Goal: Information Seeking & Learning: Learn about a topic

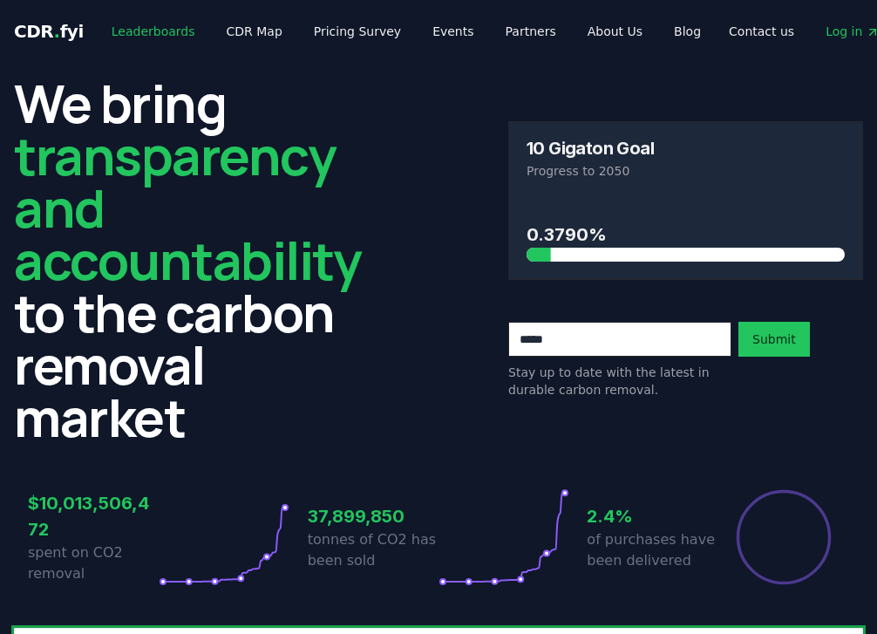
click at [136, 31] on link "Leaderboards" at bounding box center [154, 31] width 112 height 31
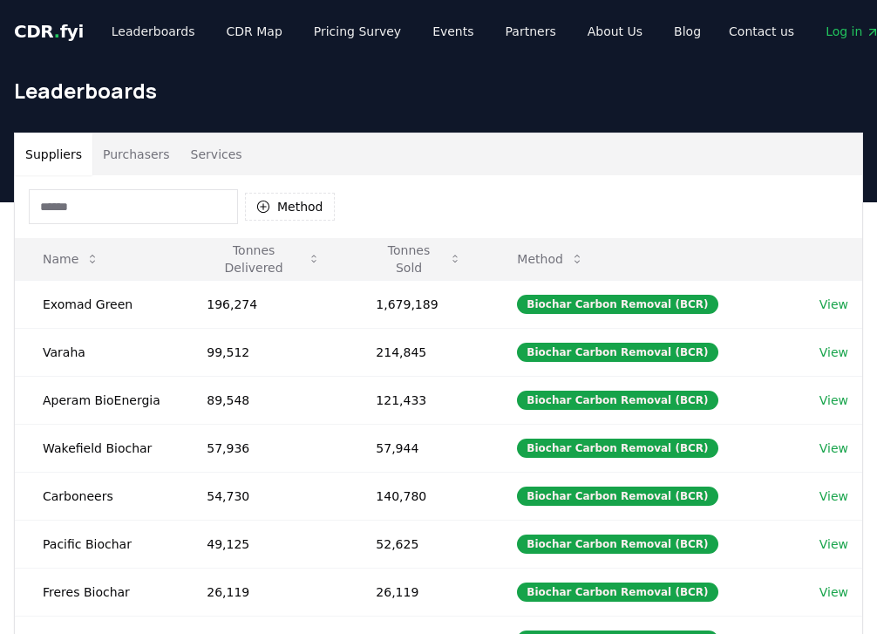
click at [174, 201] on input at bounding box center [133, 206] width 209 height 35
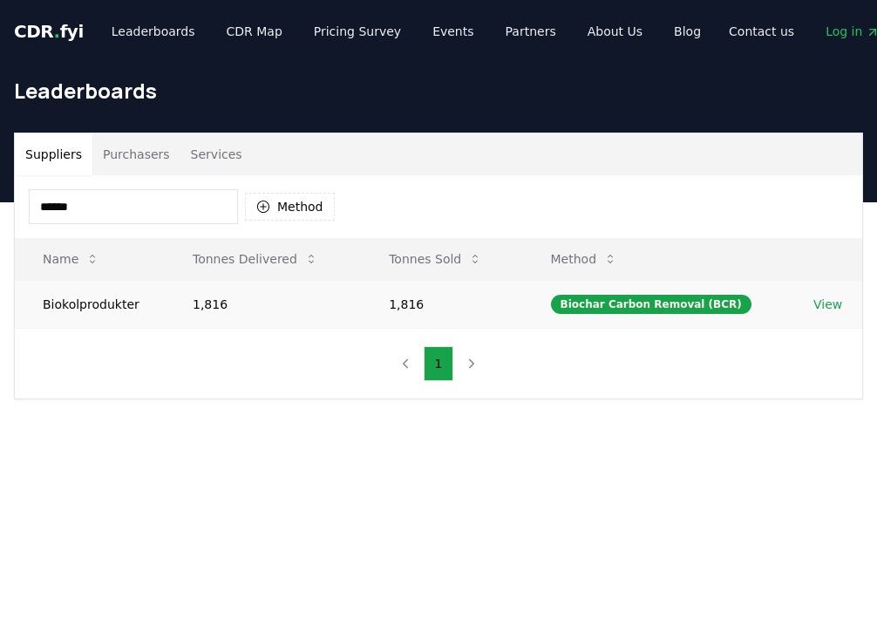
scroll to position [0, 25]
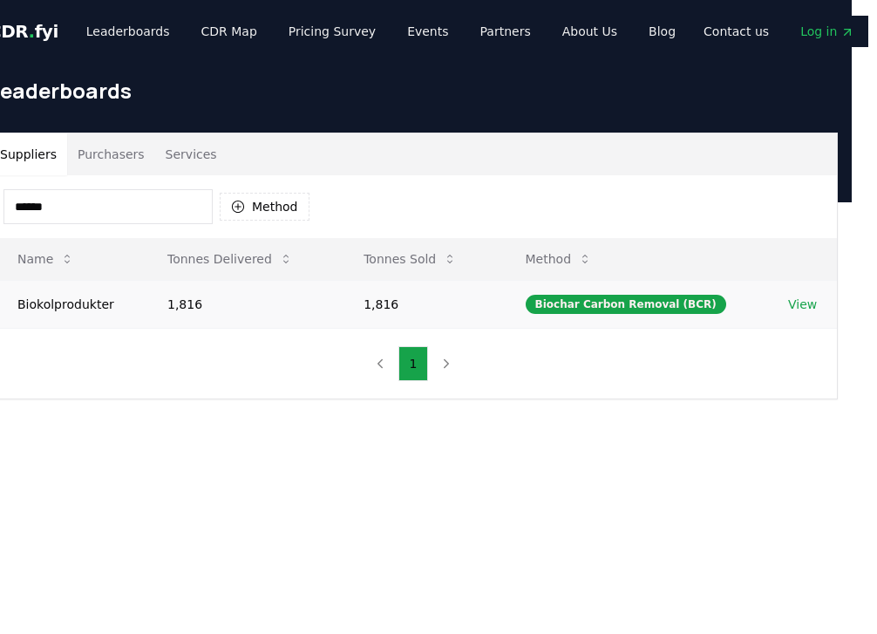
type input "******"
click at [799, 310] on link "View" at bounding box center [802, 304] width 29 height 17
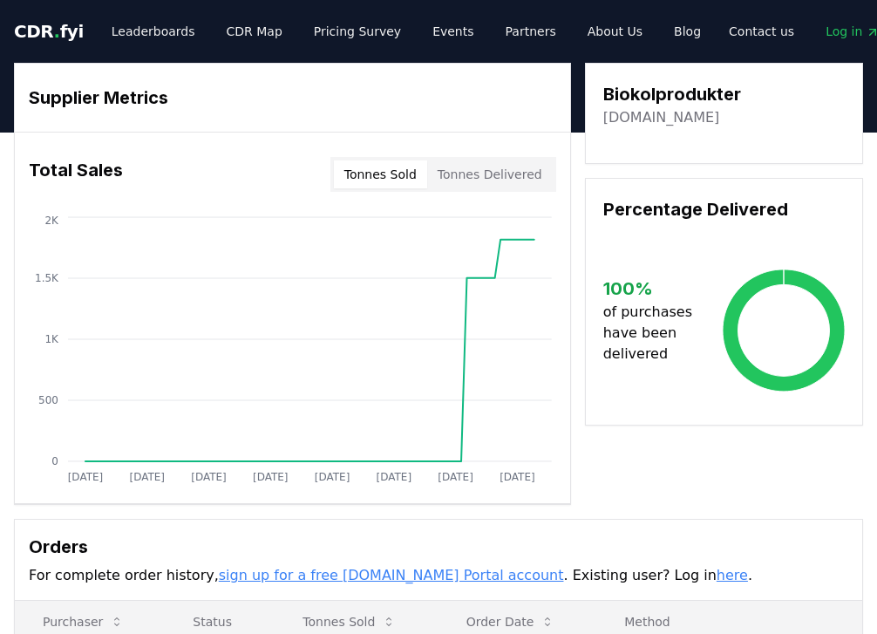
click at [638, 118] on link "biokolprodukter.se" at bounding box center [662, 117] width 117 height 21
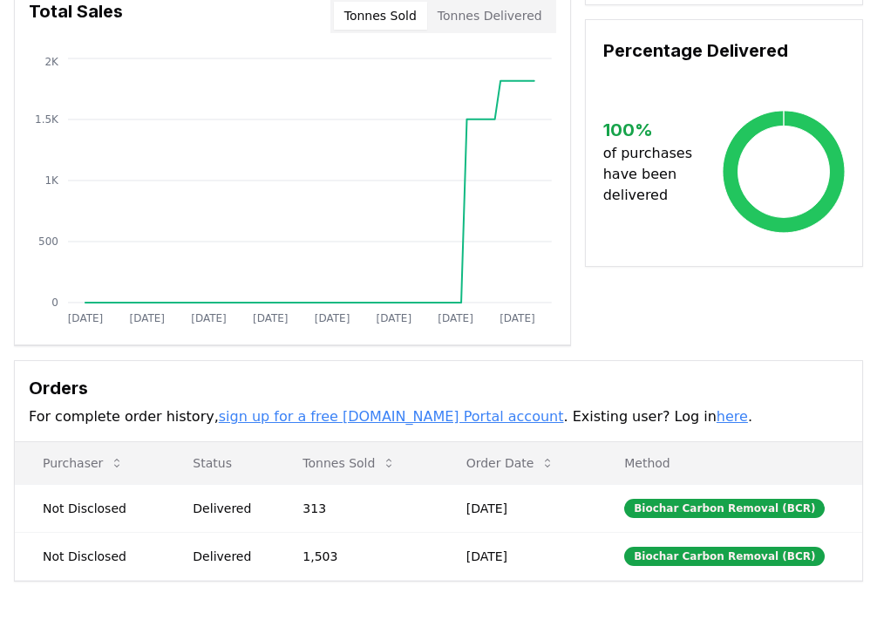
scroll to position [377, 0]
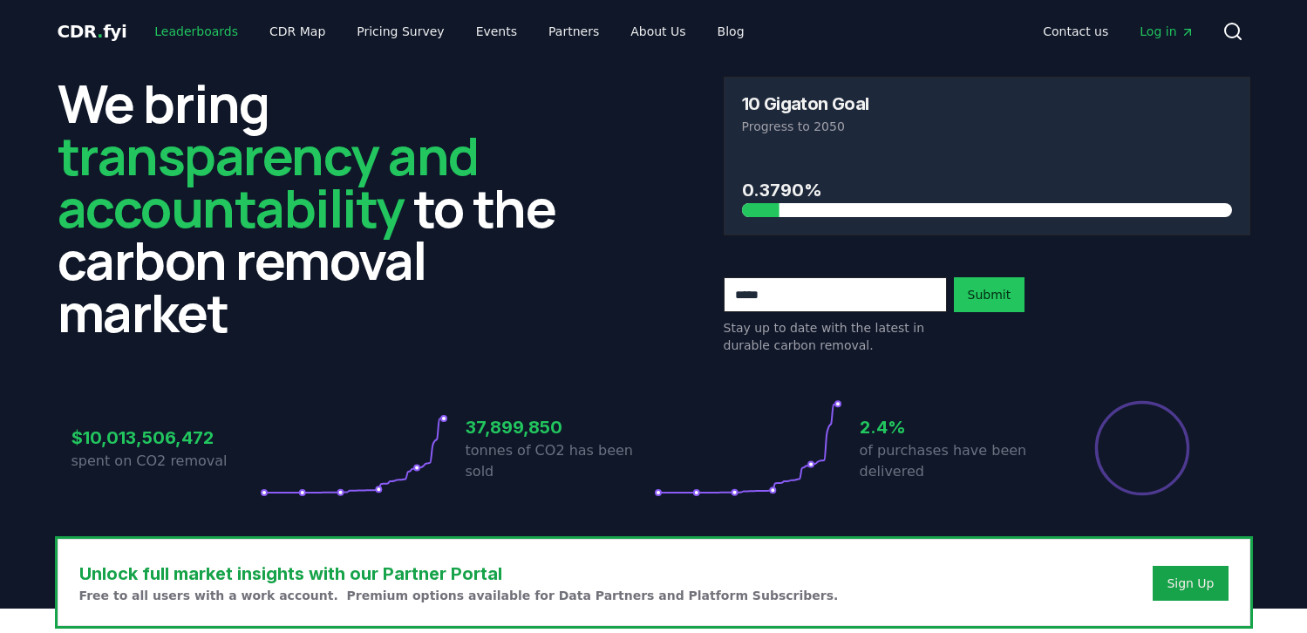
click at [207, 36] on link "Leaderboards" at bounding box center [196, 31] width 112 height 31
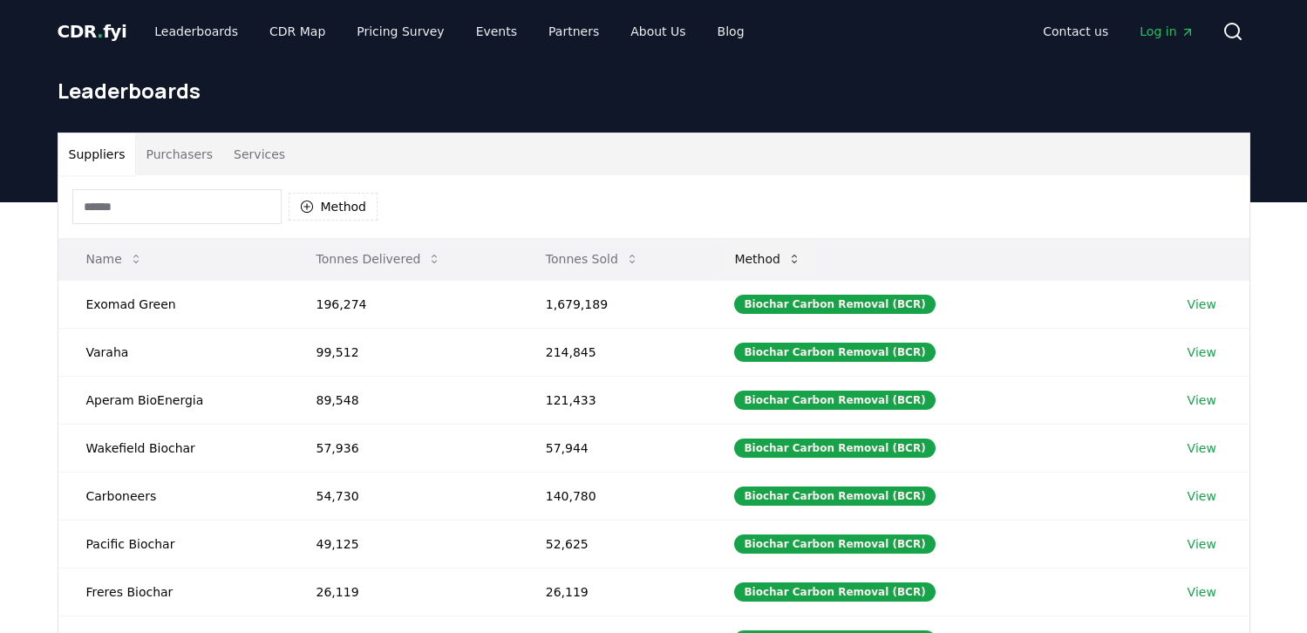
click at [783, 260] on button "Method" at bounding box center [767, 259] width 95 height 35
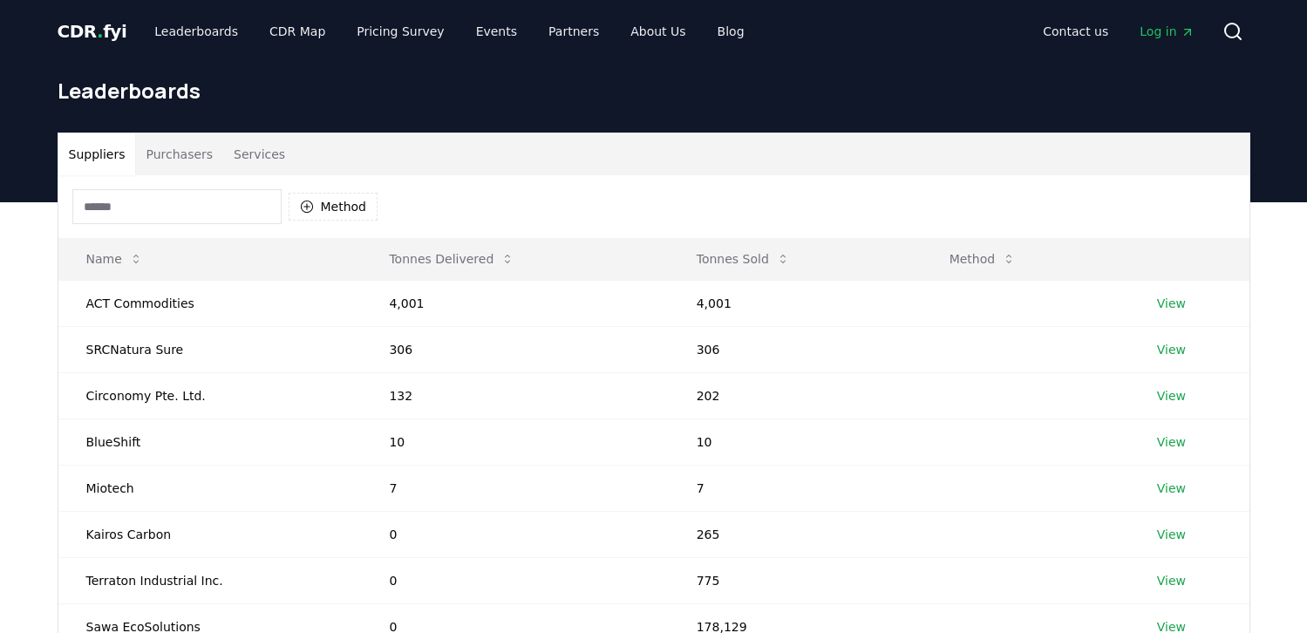
click at [105, 157] on button "Suppliers" at bounding box center [97, 154] width 78 height 42
click at [979, 268] on button "Method" at bounding box center [983, 259] width 95 height 35
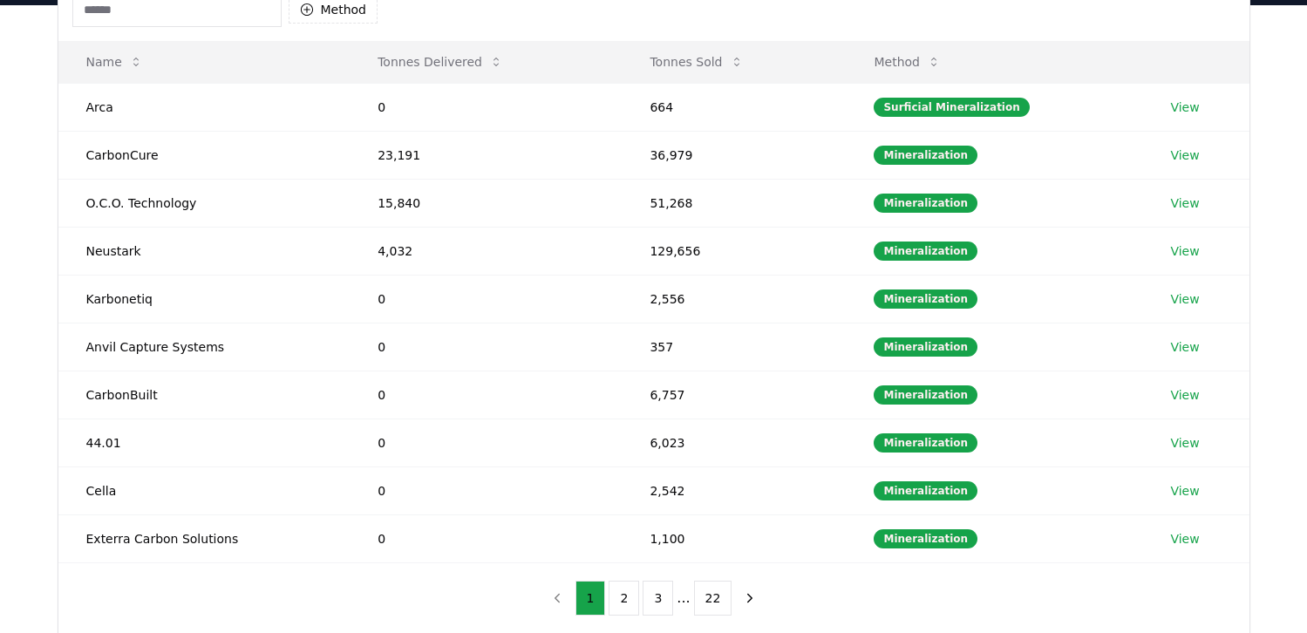
scroll to position [194, 0]
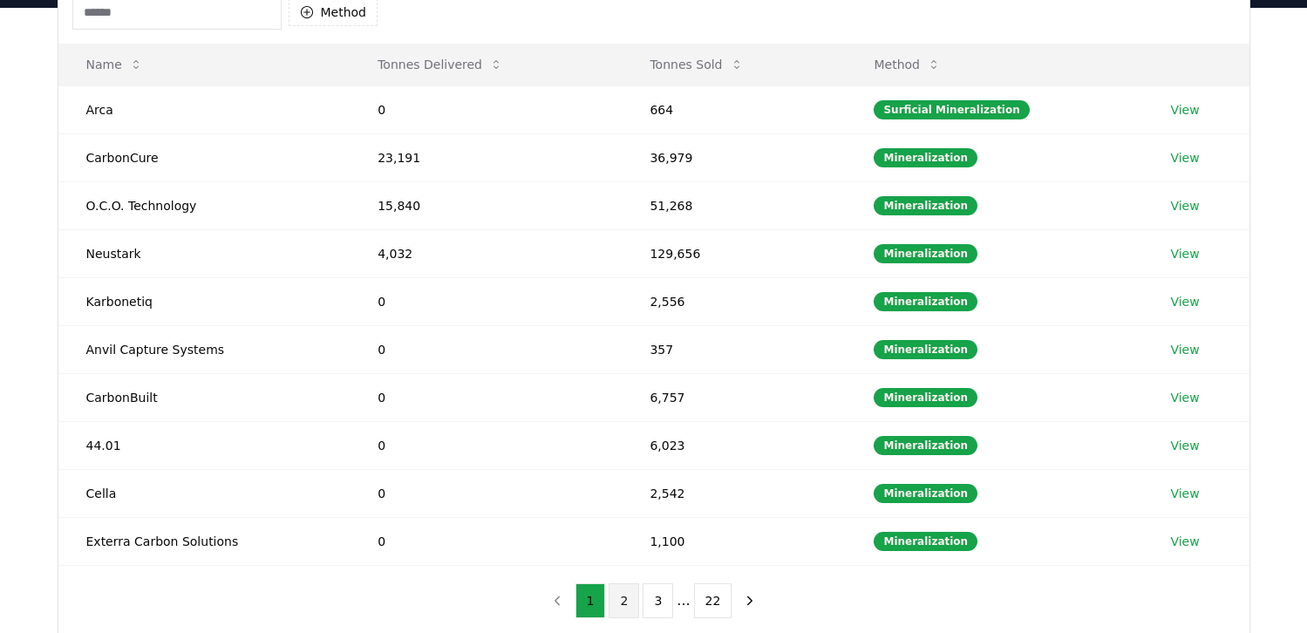
click at [629, 606] on button "2" at bounding box center [624, 600] width 31 height 35
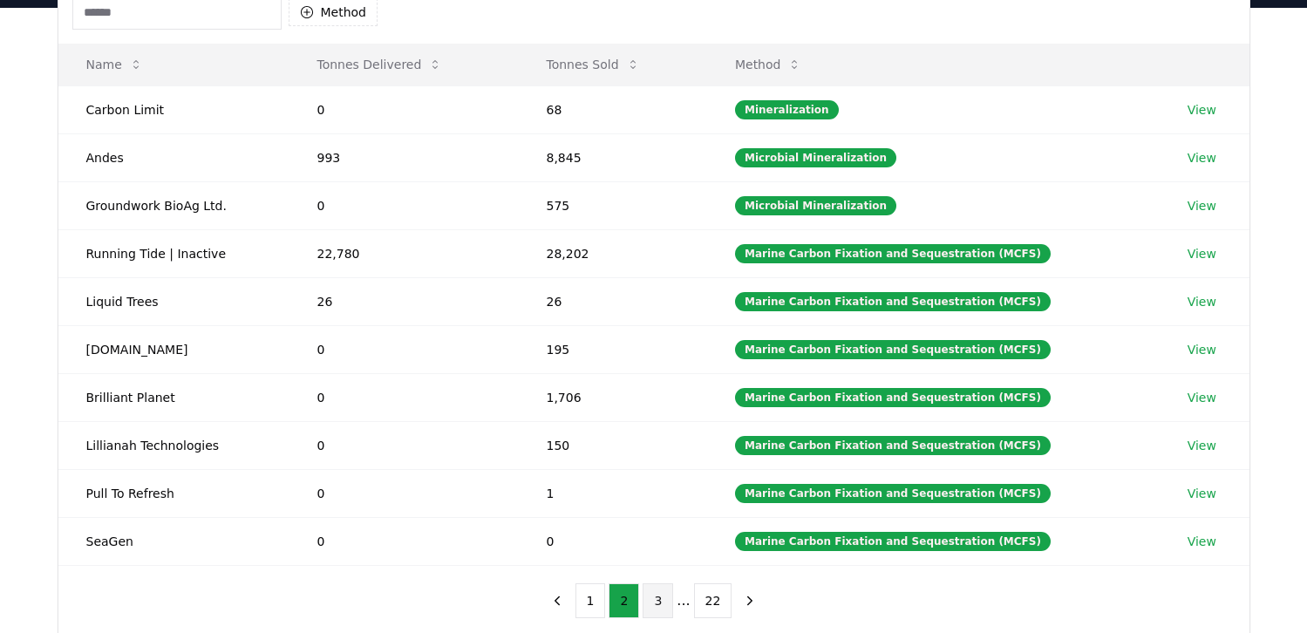
click at [664, 597] on button "3" at bounding box center [658, 600] width 31 height 35
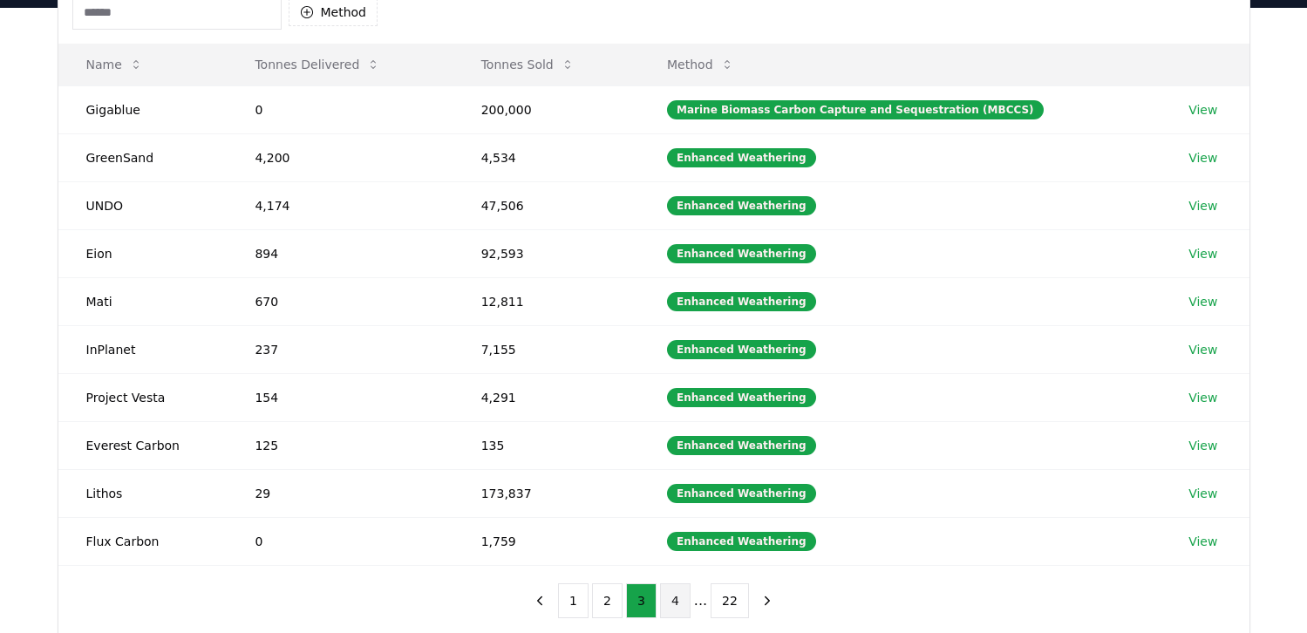
click at [674, 601] on button "4" at bounding box center [675, 600] width 31 height 35
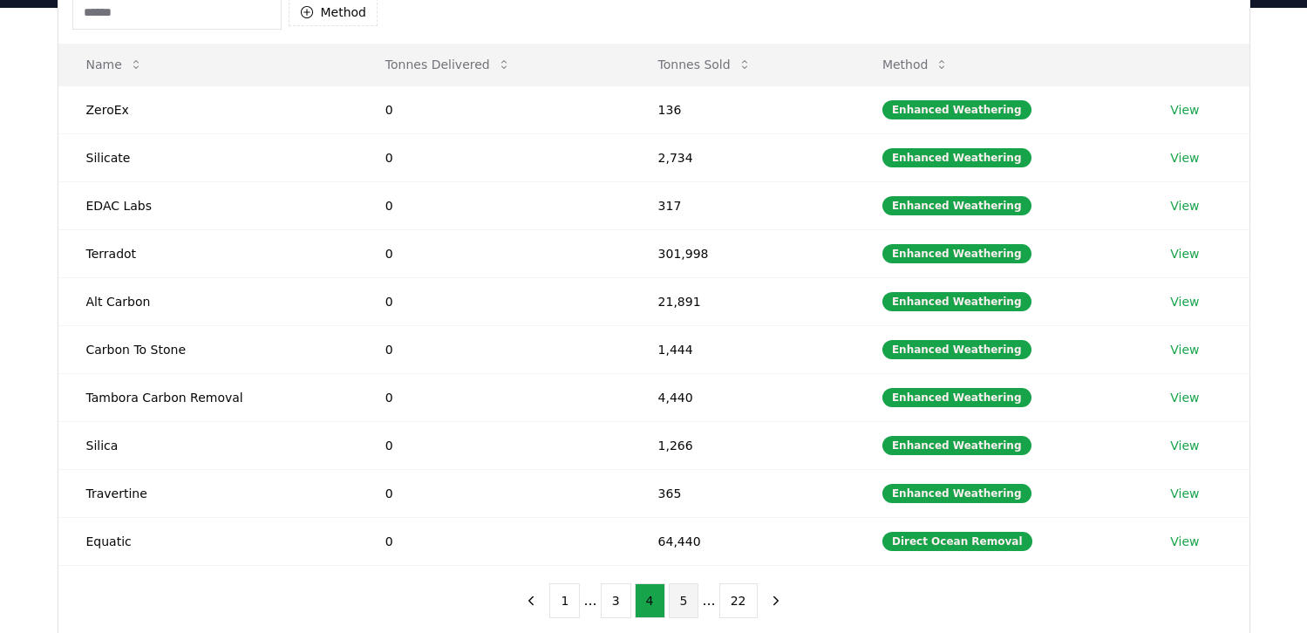
click at [692, 601] on button "5" at bounding box center [684, 600] width 31 height 35
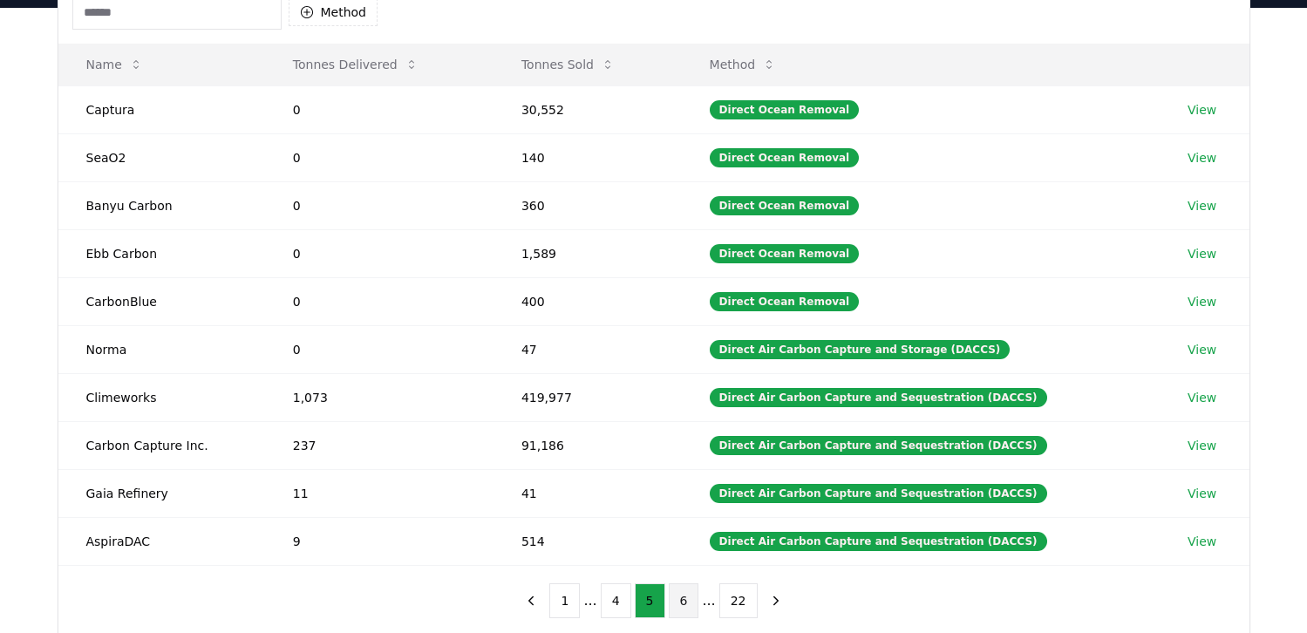
click at [686, 604] on button "6" at bounding box center [684, 600] width 31 height 35
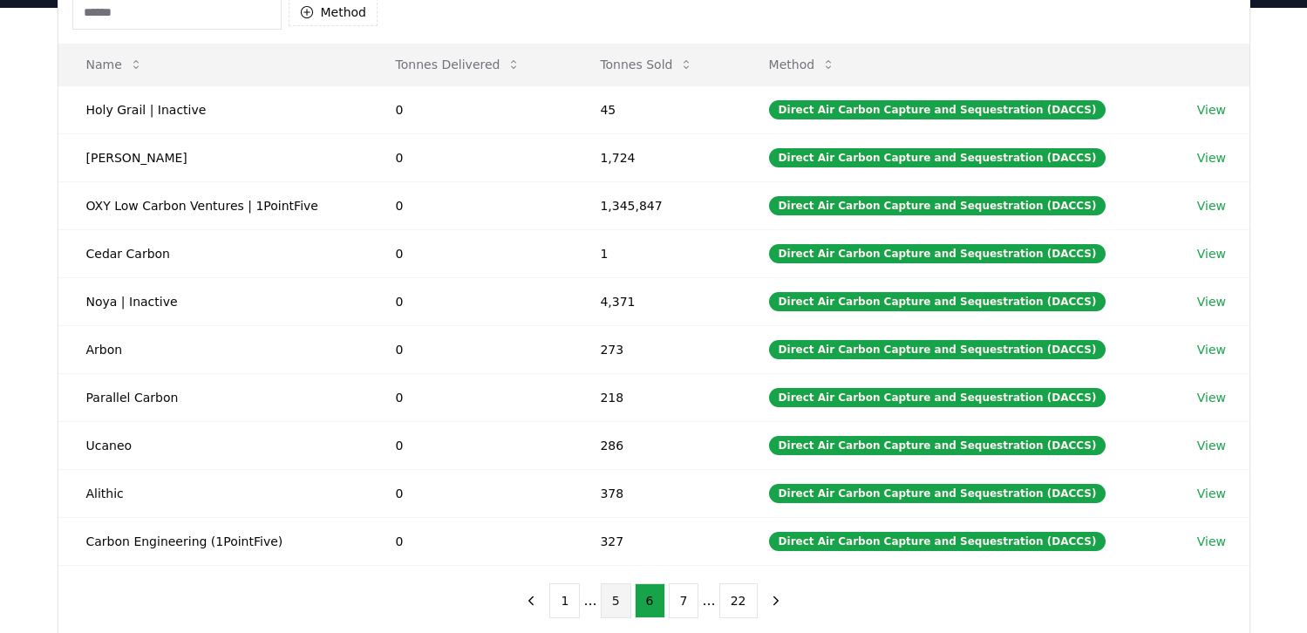
click at [620, 604] on button "5" at bounding box center [616, 600] width 31 height 35
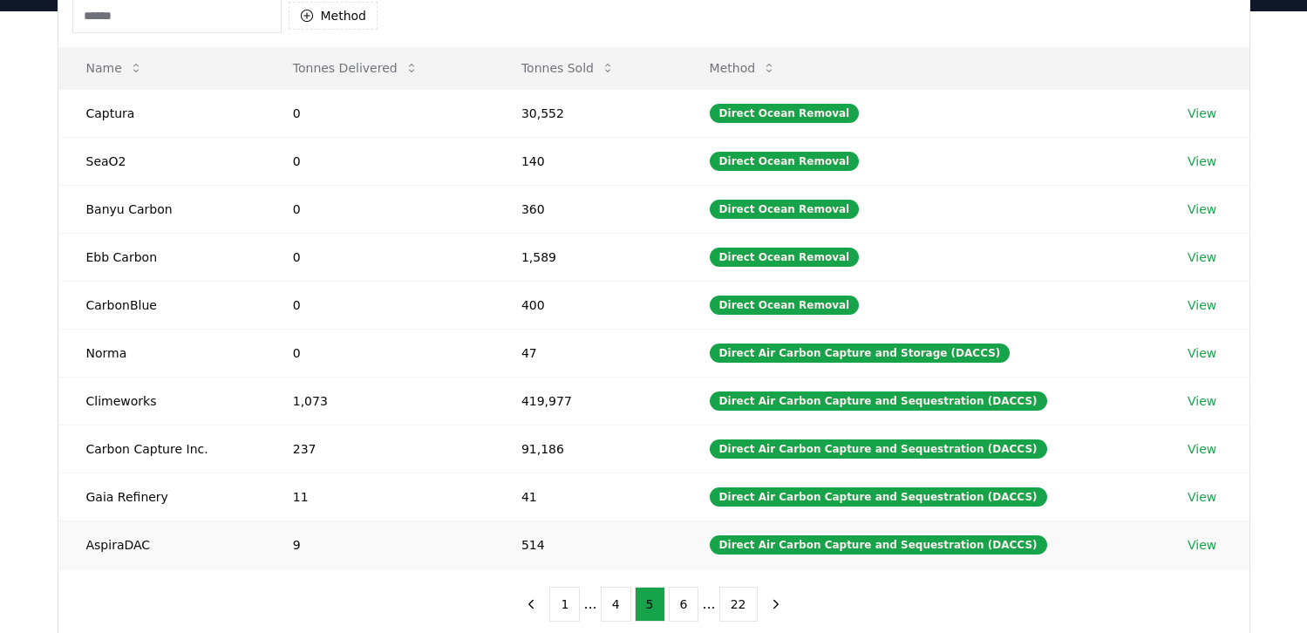
scroll to position [241, 0]
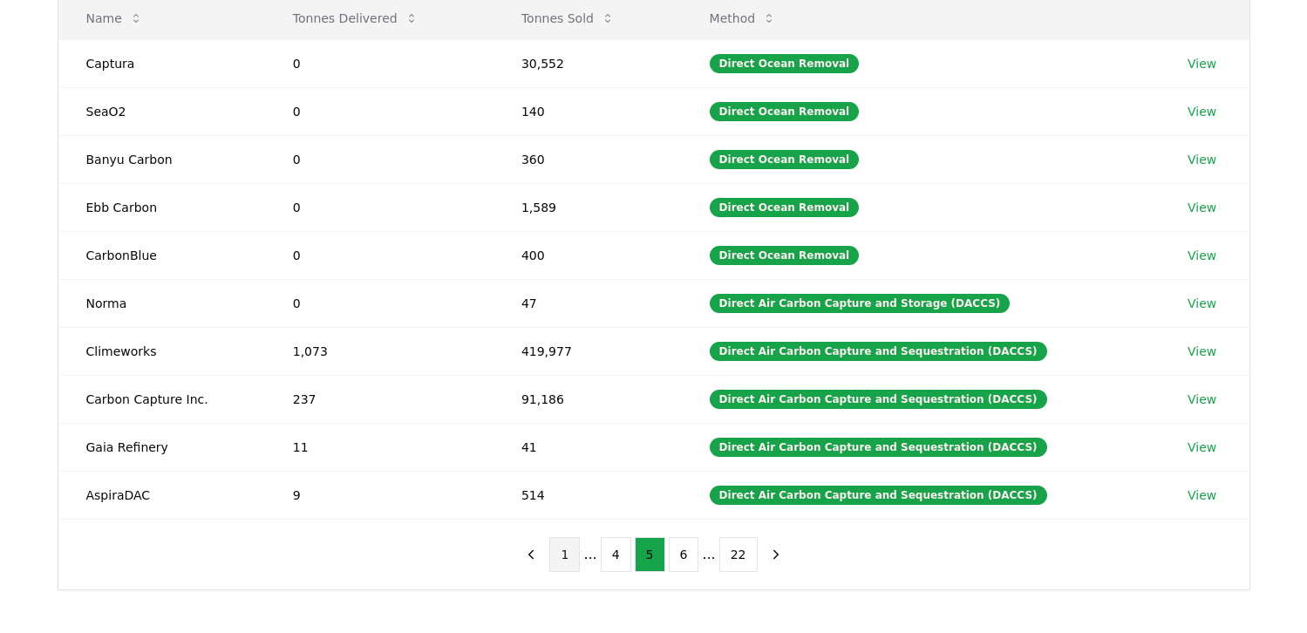
click at [561, 549] on button "1" at bounding box center [564, 554] width 31 height 35
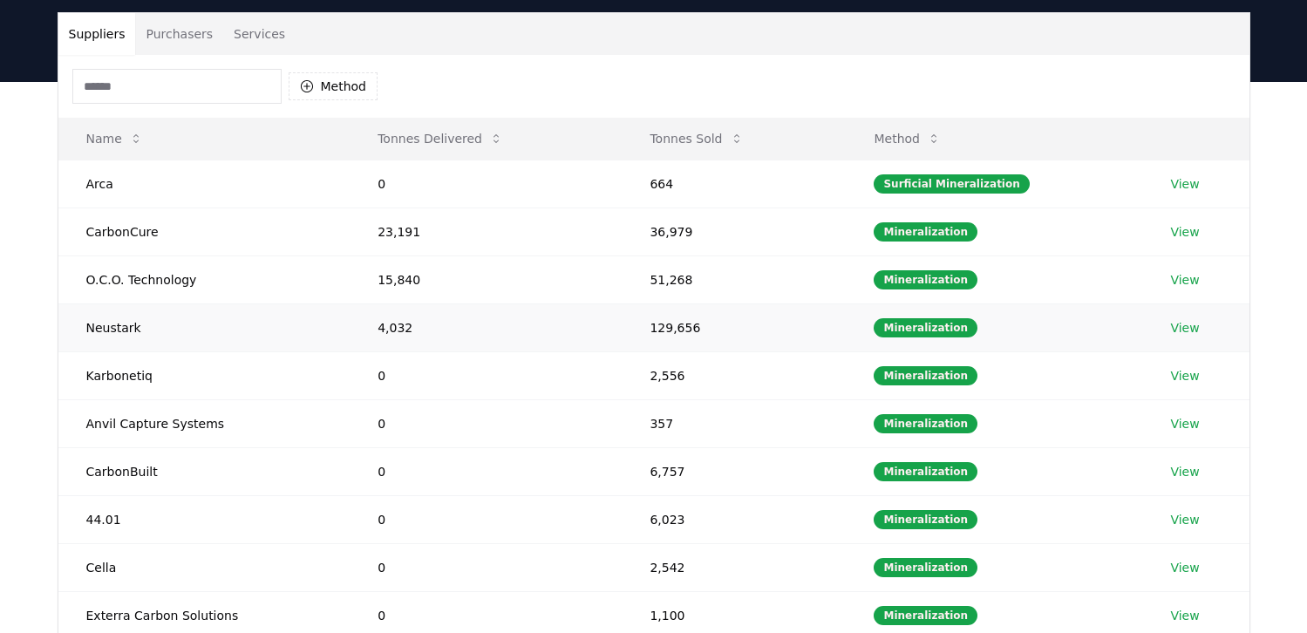
scroll to position [127, 0]
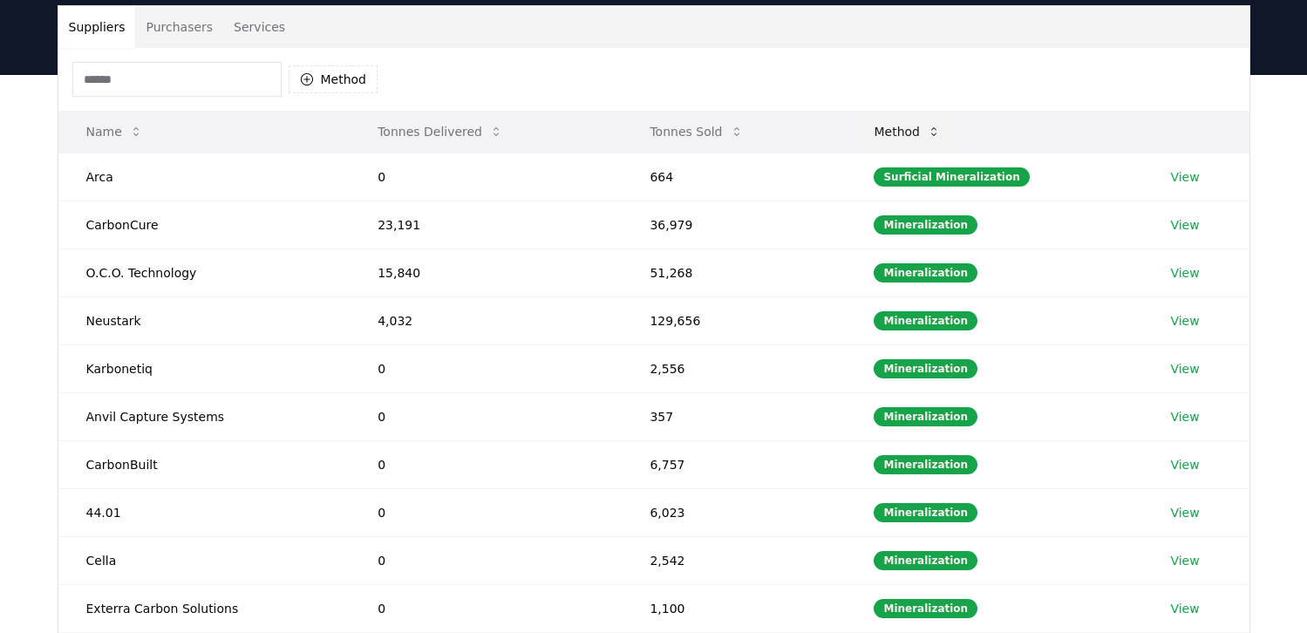
click at [937, 134] on icon at bounding box center [933, 131] width 5 height 9
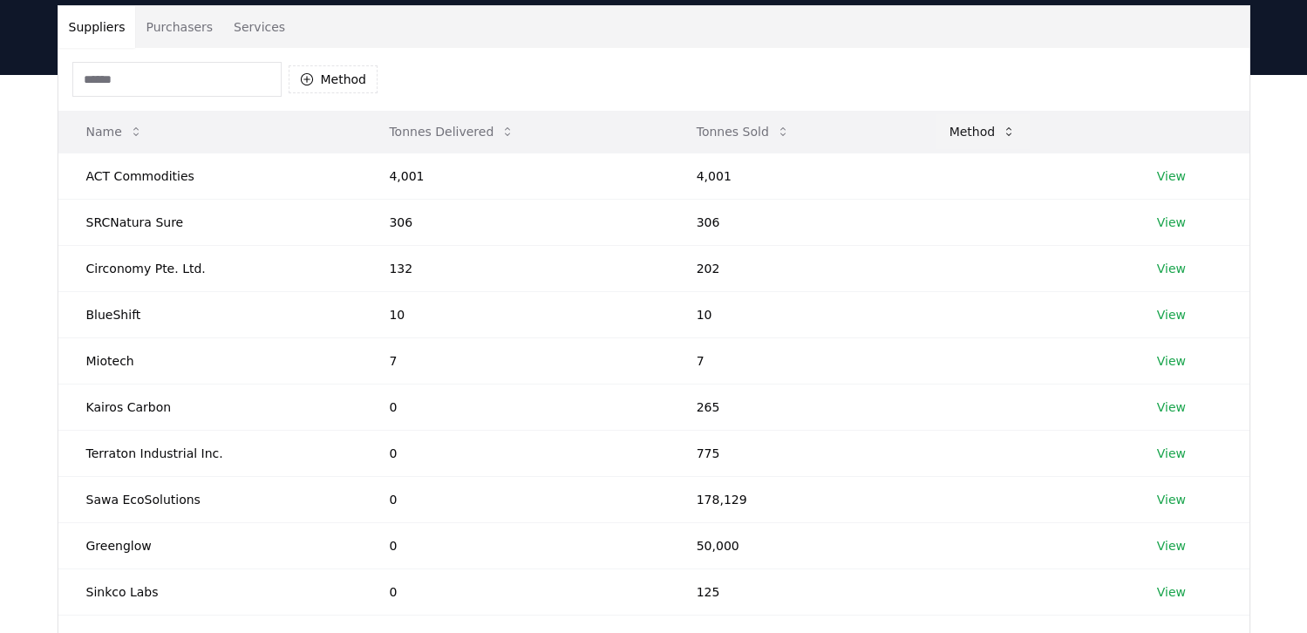
click at [1002, 126] on icon at bounding box center [1009, 132] width 14 height 14
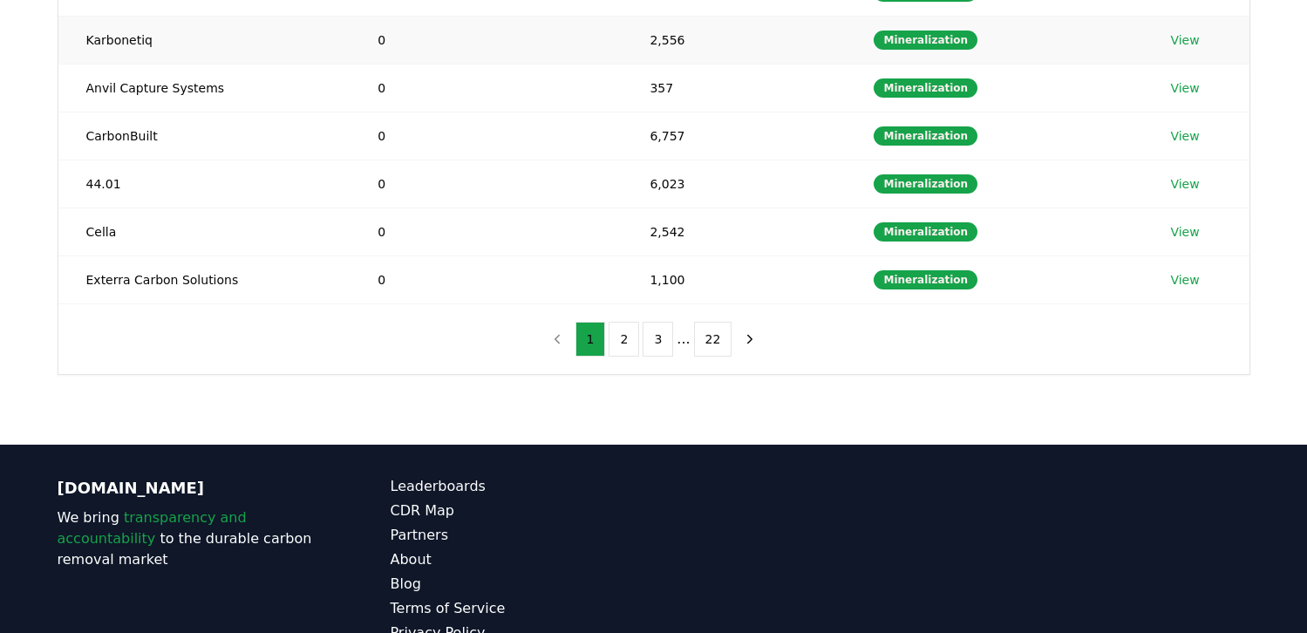
scroll to position [546, 0]
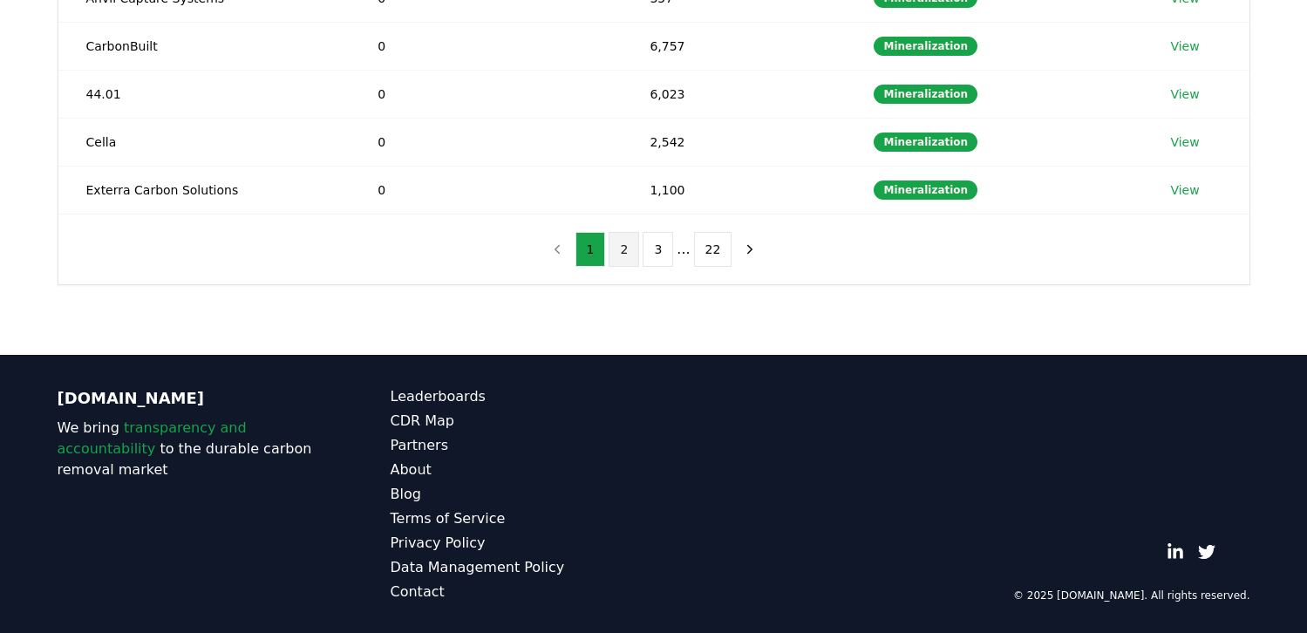
click at [624, 239] on button "2" at bounding box center [624, 249] width 31 height 35
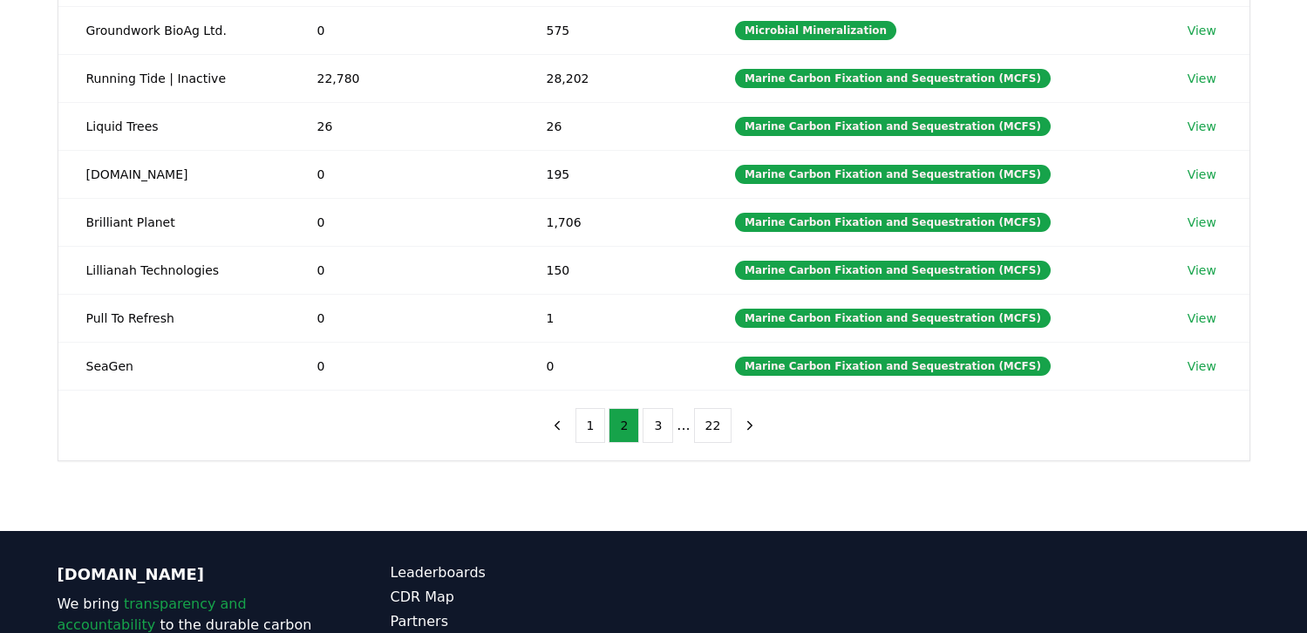
scroll to position [0, 0]
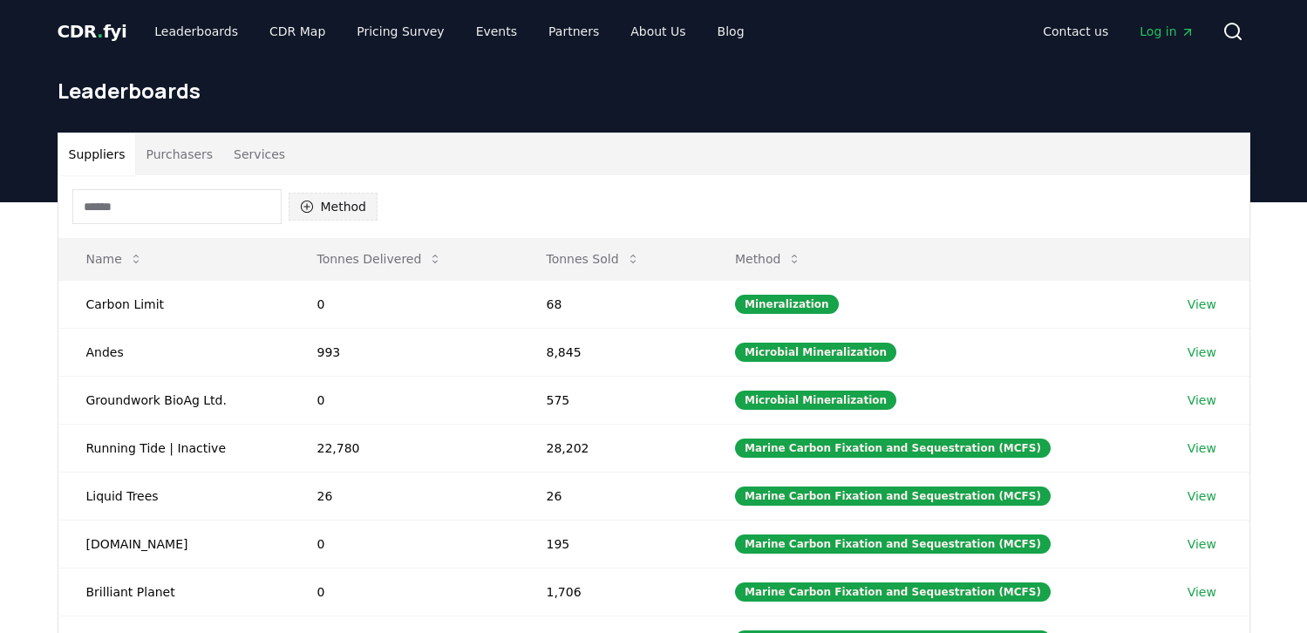
click at [337, 208] on button "Method" at bounding box center [334, 207] width 90 height 28
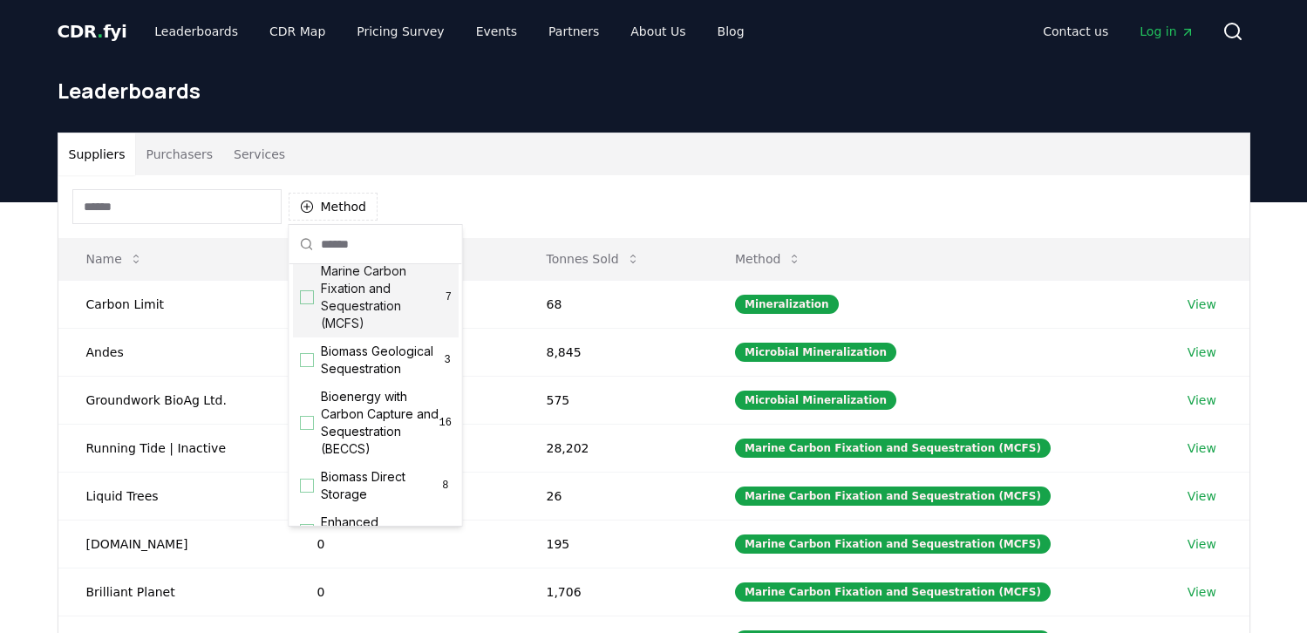
scroll to position [94, 0]
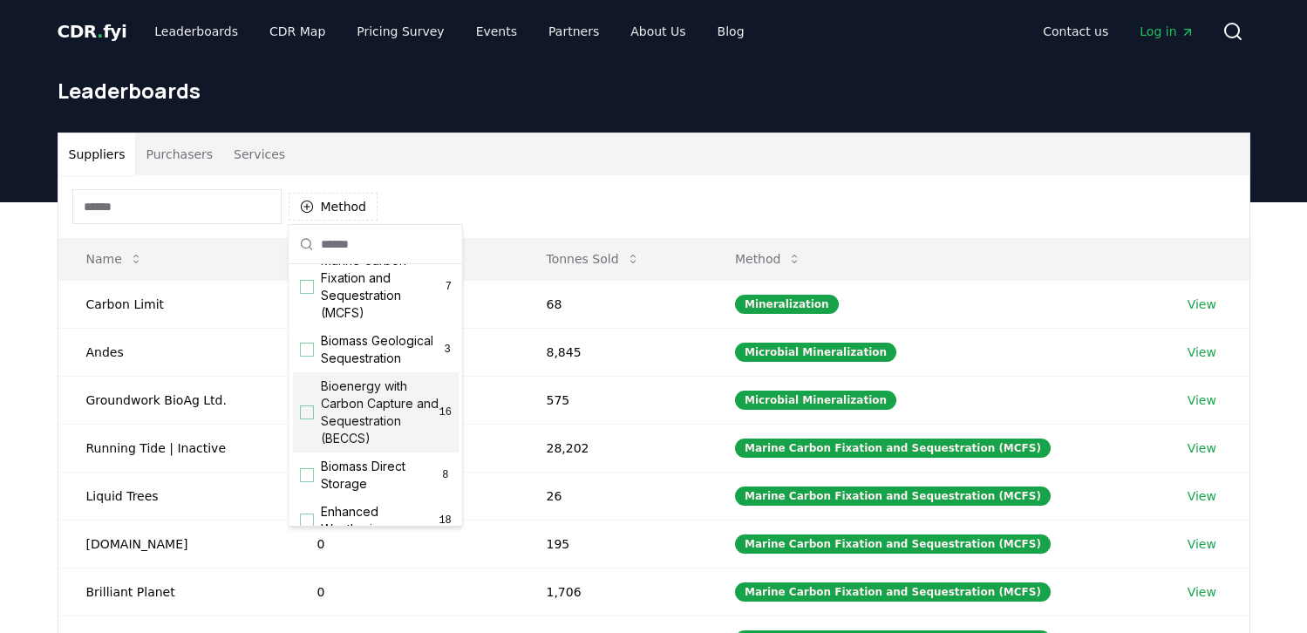
click at [310, 420] on div "Bioenergy with Carbon Capture and Sequestration (BECCS) 16" at bounding box center [376, 412] width 166 height 80
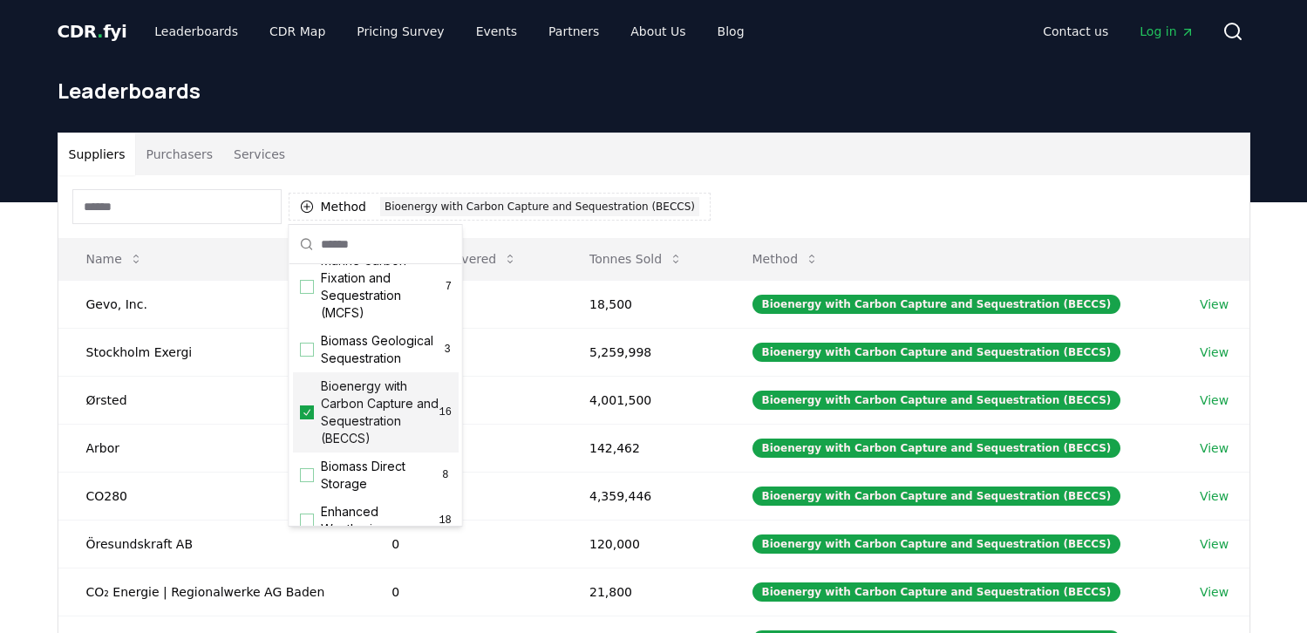
click at [840, 121] on div "Leaderboards" at bounding box center [654, 98] width 1221 height 70
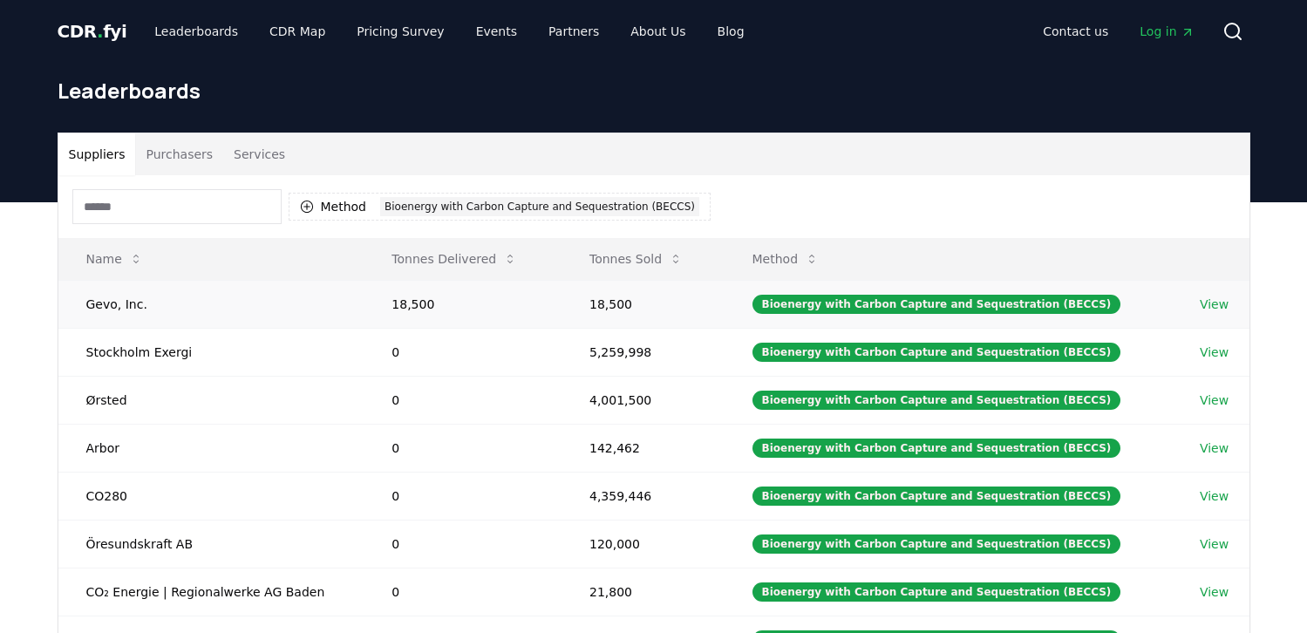
click at [1215, 304] on link "View" at bounding box center [1214, 304] width 29 height 17
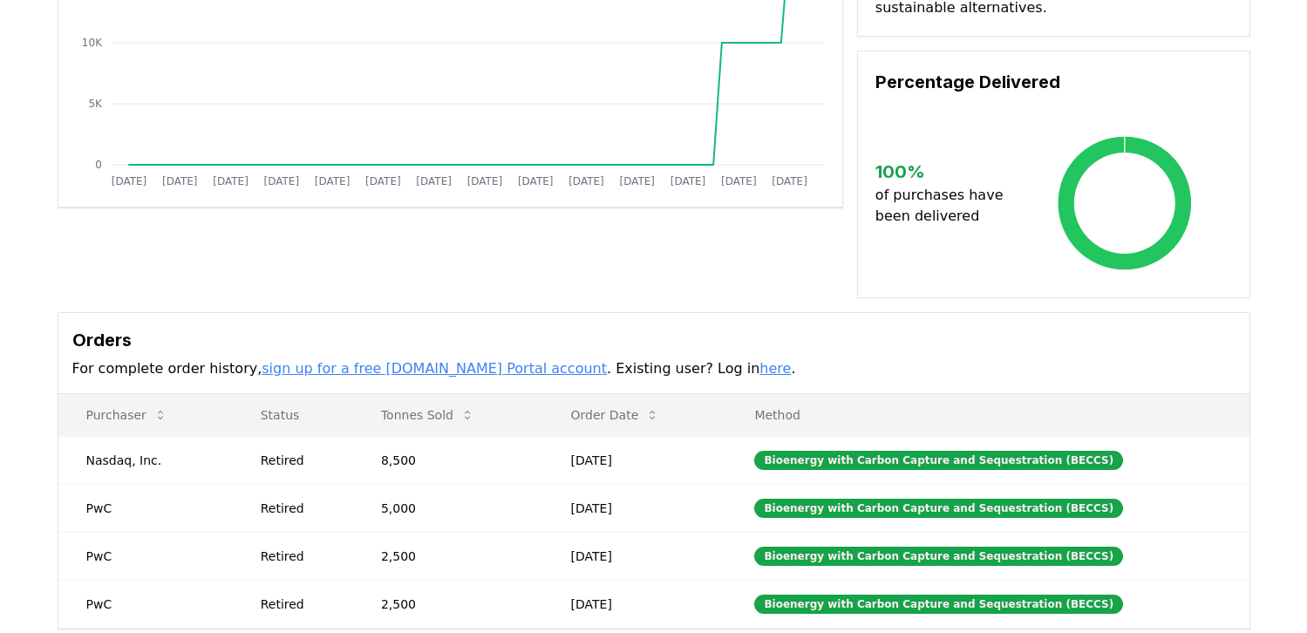
scroll to position [542, 0]
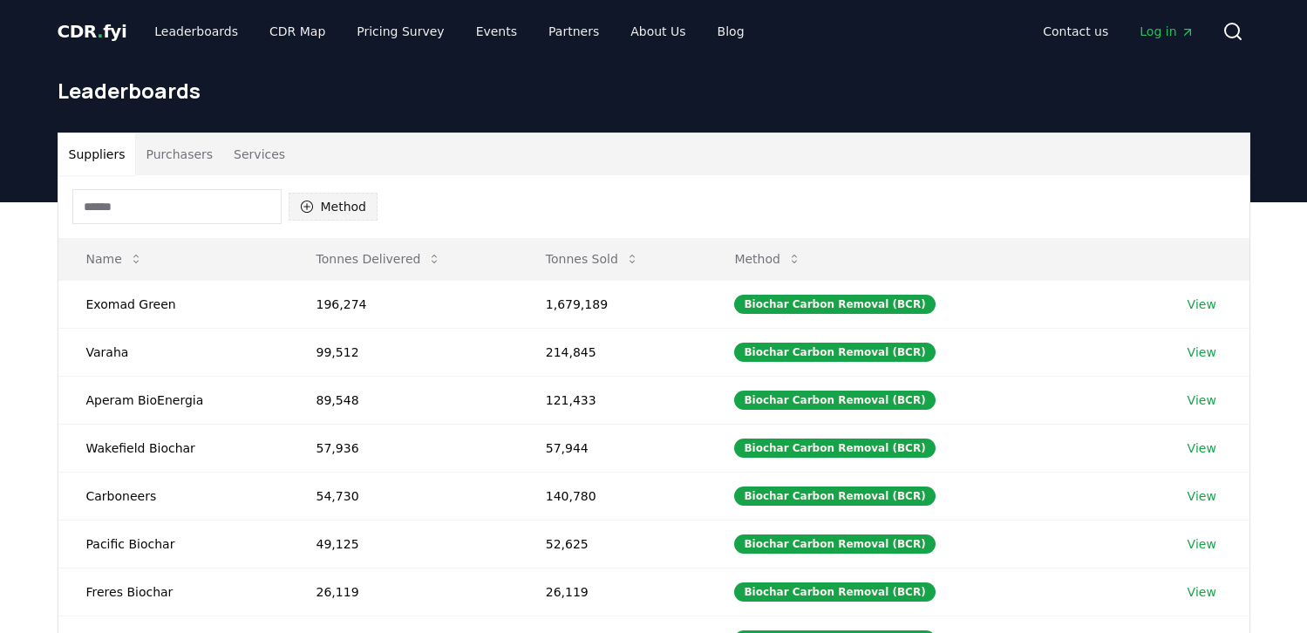
click at [319, 207] on button "Method" at bounding box center [334, 207] width 90 height 28
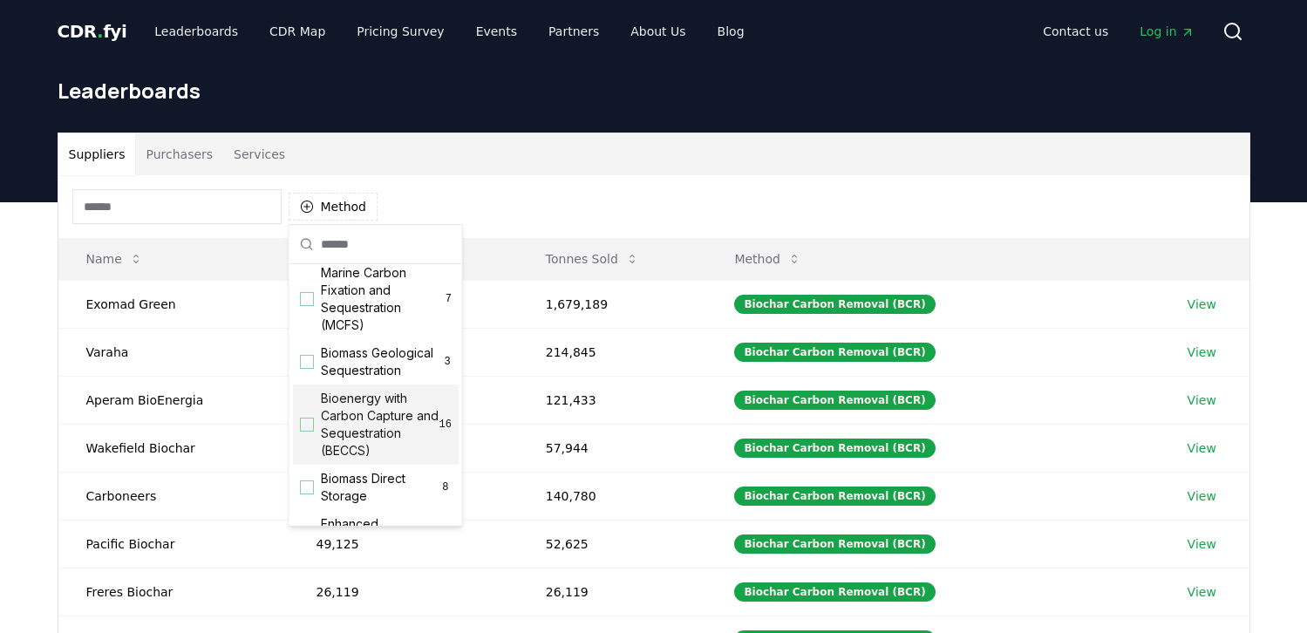
scroll to position [86, 0]
click at [351, 412] on span "Bioenergy with Carbon Capture and Sequestration (BECCS)" at bounding box center [380, 420] width 119 height 70
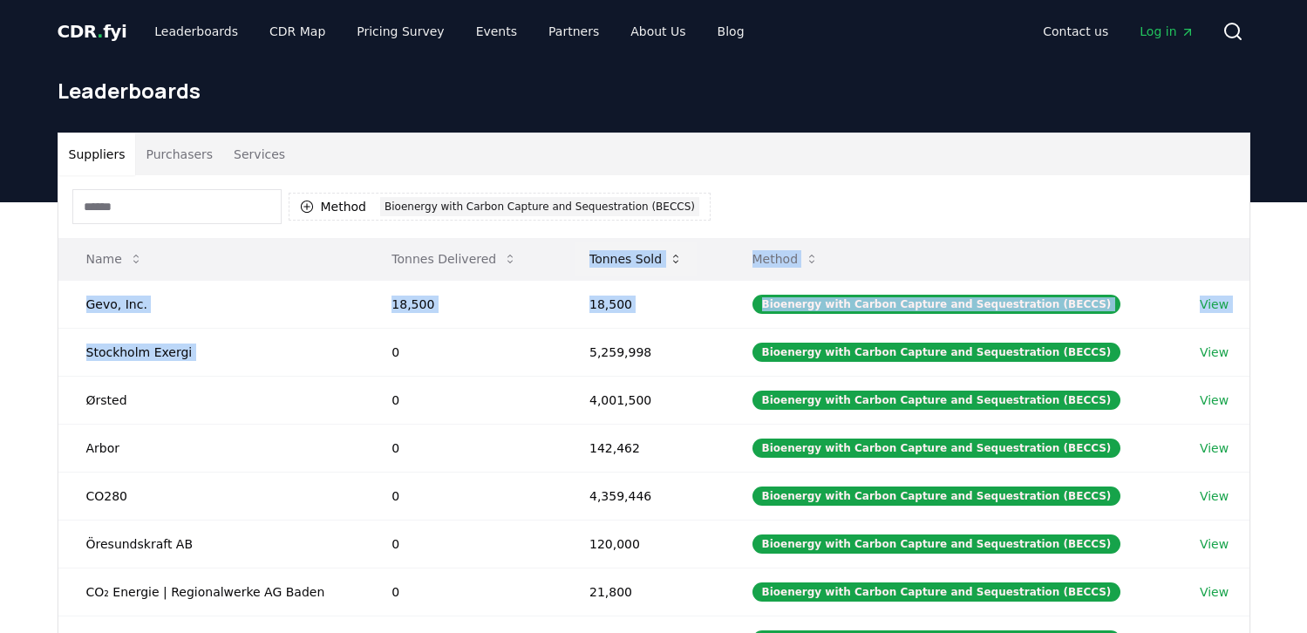
drag, startPoint x: 539, startPoint y: 339, endPoint x: 663, endPoint y: 242, distance: 157.7
click at [662, 242] on table "Name Tonnes Delivered Tonnes Sold Method Gevo, Inc. 18,500 18,500 Bioenergy wit…" at bounding box center [653, 499] width 1191 height 522
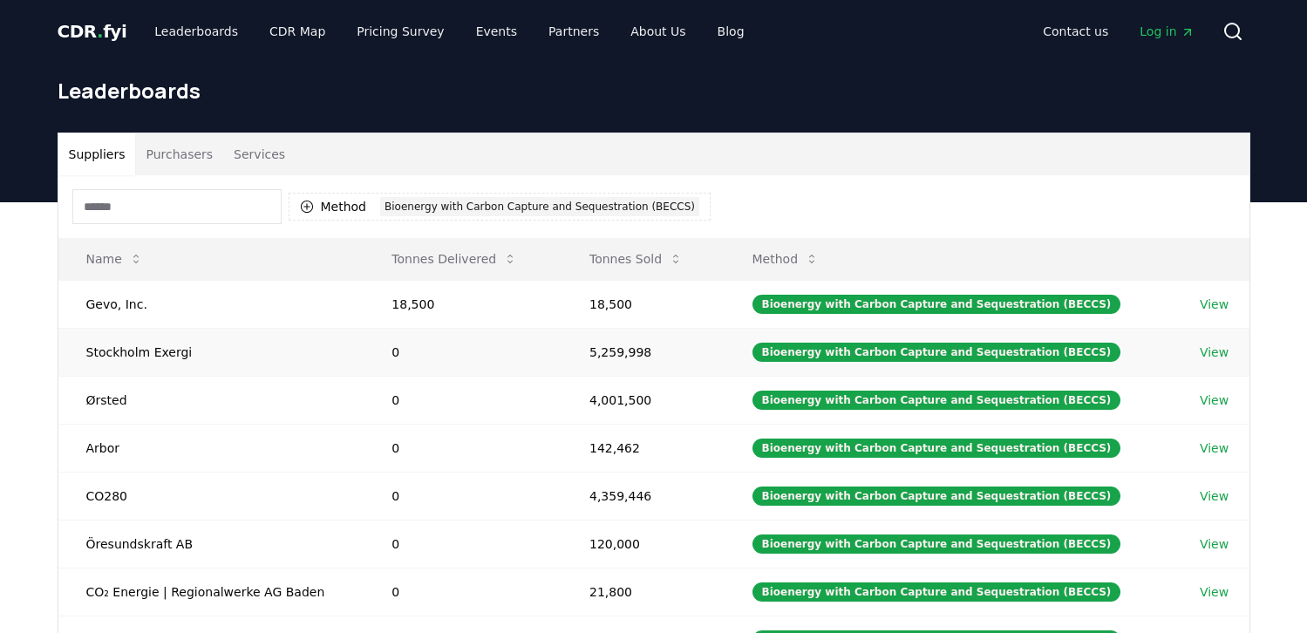
click at [235, 358] on td "Stockholm Exergi" at bounding box center [211, 352] width 306 height 48
drag, startPoint x: 202, startPoint y: 362, endPoint x: 79, endPoint y: 351, distance: 123.4
click at [79, 351] on td "Stockholm Exergi" at bounding box center [211, 352] width 306 height 48
copy td "Stockholm Exergi"
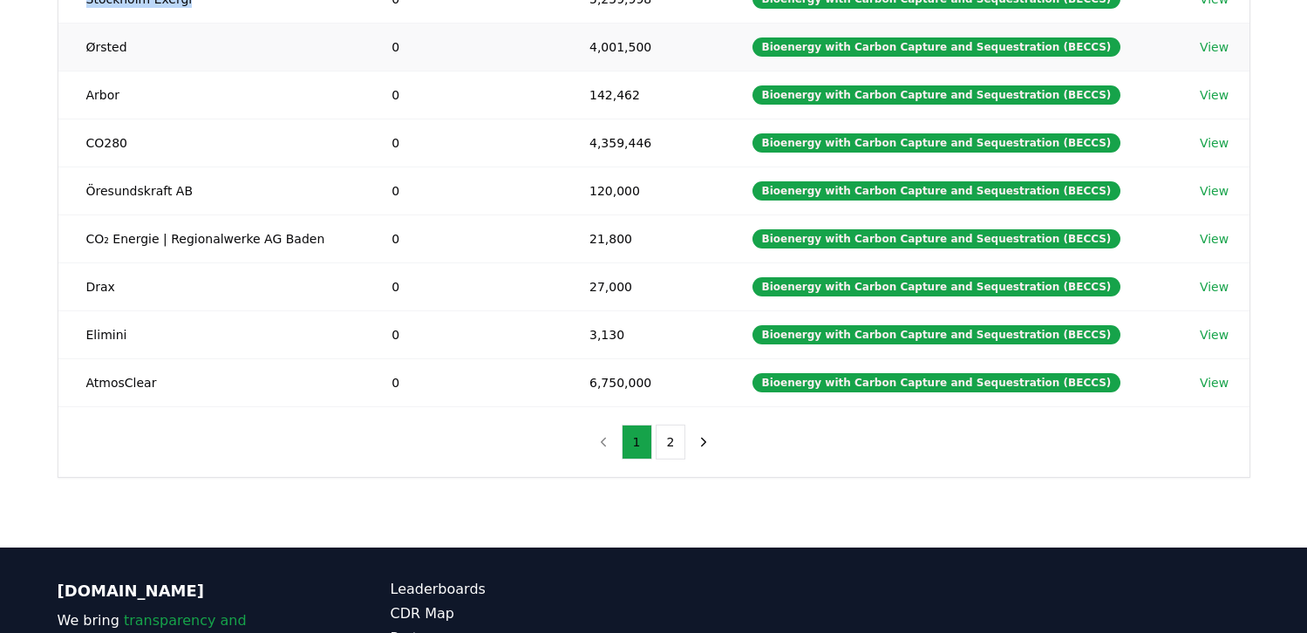
scroll to position [365, 0]
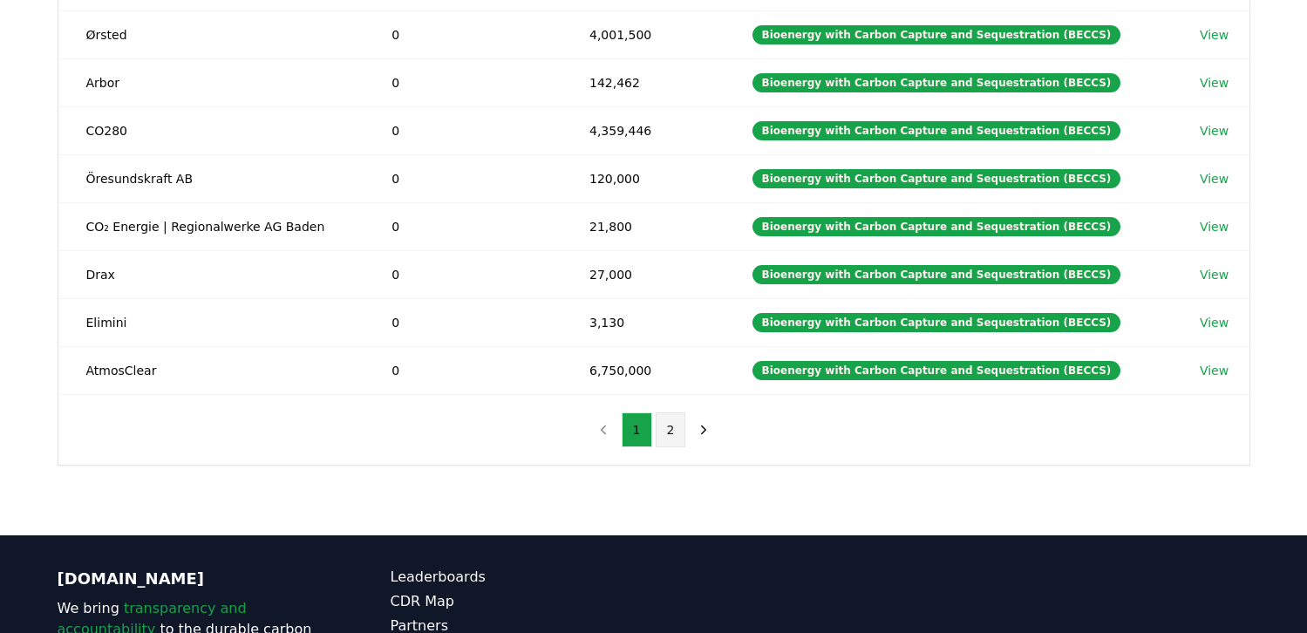
click at [666, 439] on button "2" at bounding box center [671, 430] width 31 height 35
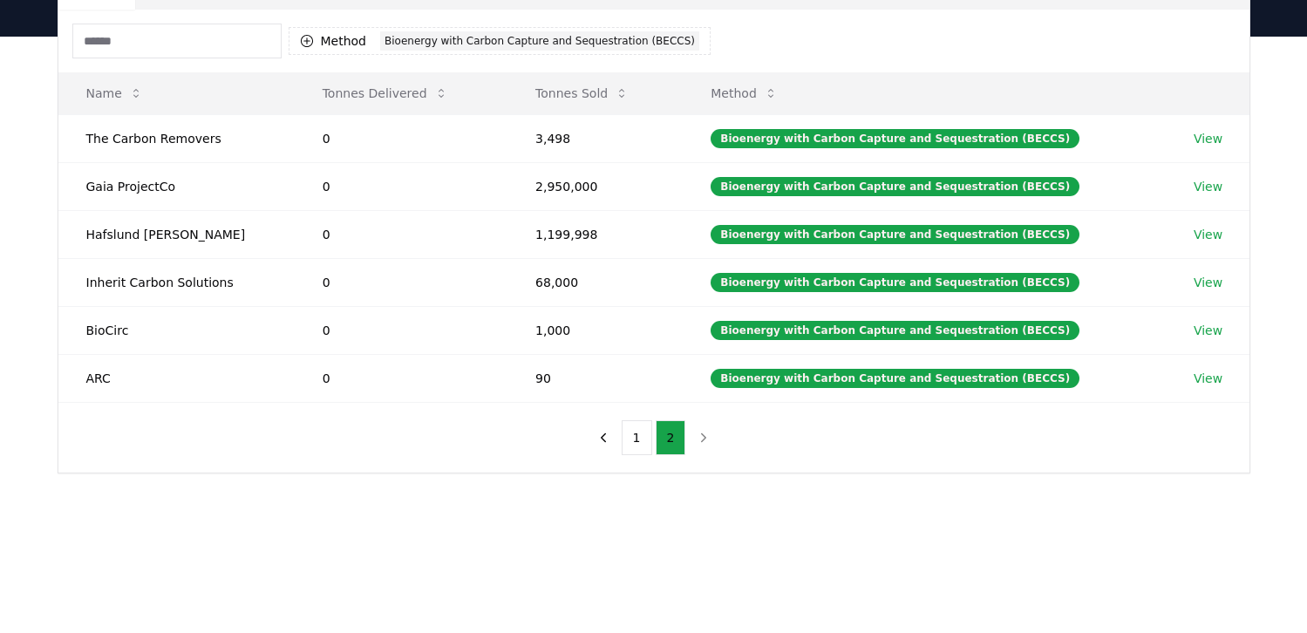
scroll to position [163, 0]
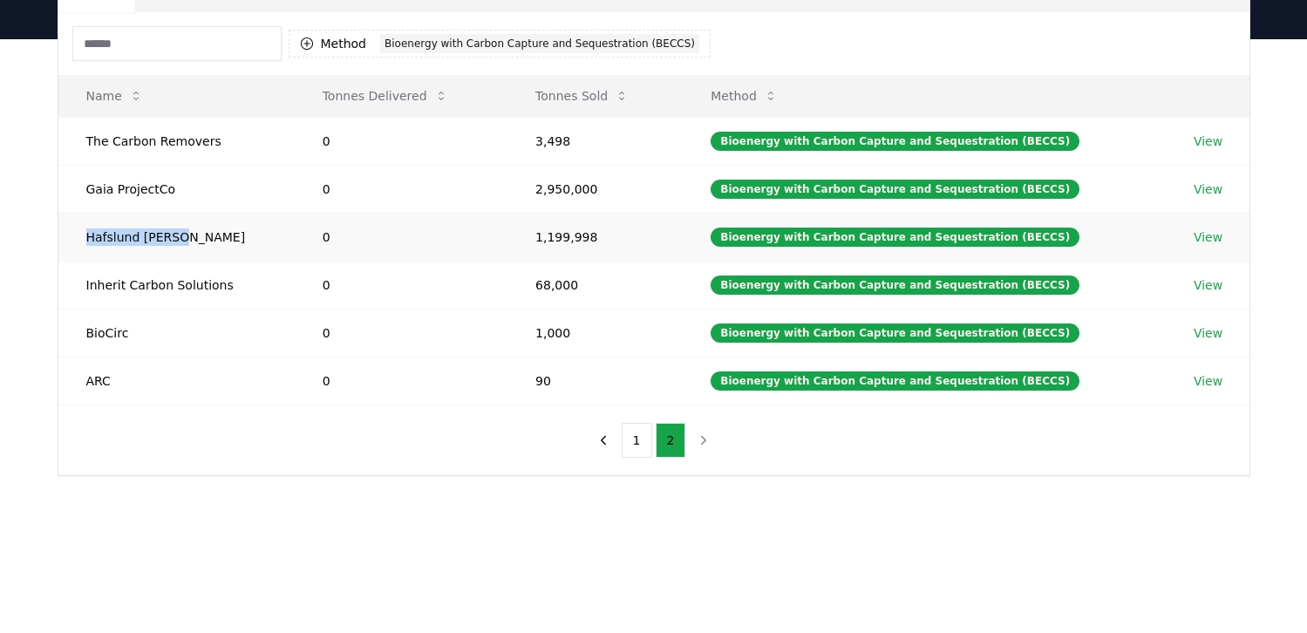
drag, startPoint x: 181, startPoint y: 233, endPoint x: 81, endPoint y: 238, distance: 99.6
click at [77, 238] on td "Hafslund Celsio" at bounding box center [176, 237] width 236 height 48
click at [143, 220] on td "Hafslund Celsio" at bounding box center [176, 237] width 236 height 48
drag, startPoint x: 189, startPoint y: 199, endPoint x: 77, endPoint y: 190, distance: 112.8
click at [77, 190] on td "Gaia ProjectCo" at bounding box center [176, 189] width 236 height 48
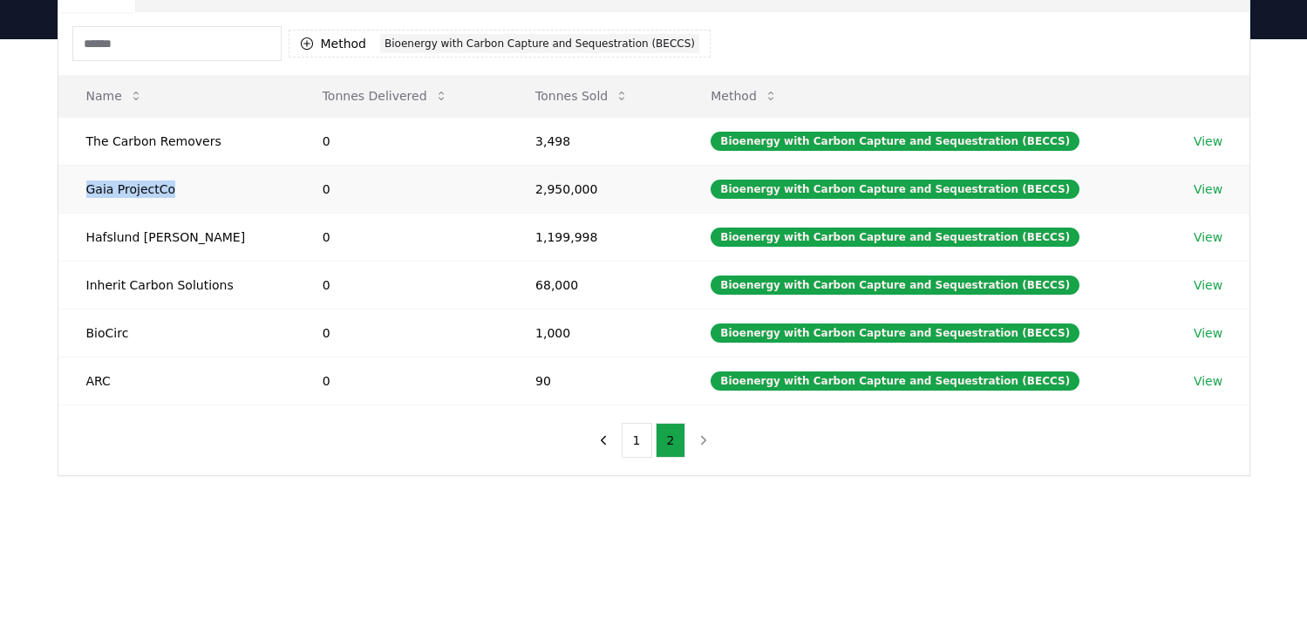
copy td "Gaia ProjectCo"
click at [185, 235] on td "Hafslund Celsio" at bounding box center [176, 237] width 236 height 48
drag, startPoint x: 185, startPoint y: 235, endPoint x: 76, endPoint y: 239, distance: 109.1
click at [76, 239] on td "Hafslund Celsio" at bounding box center [176, 237] width 236 height 48
copy td "Hafslund Celsio"
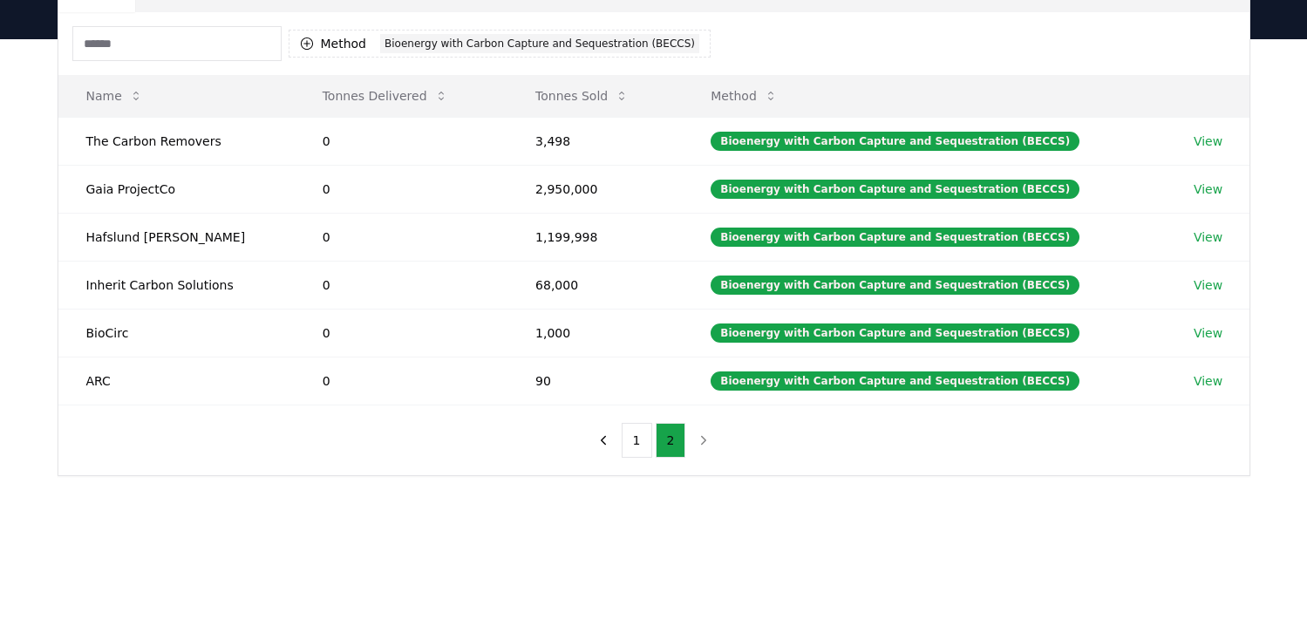
click at [1296, 106] on div "Suppliers Purchasers Services Method 1 Bioenergy with Carbon Capture and Seques…" at bounding box center [653, 292] width 1307 height 507
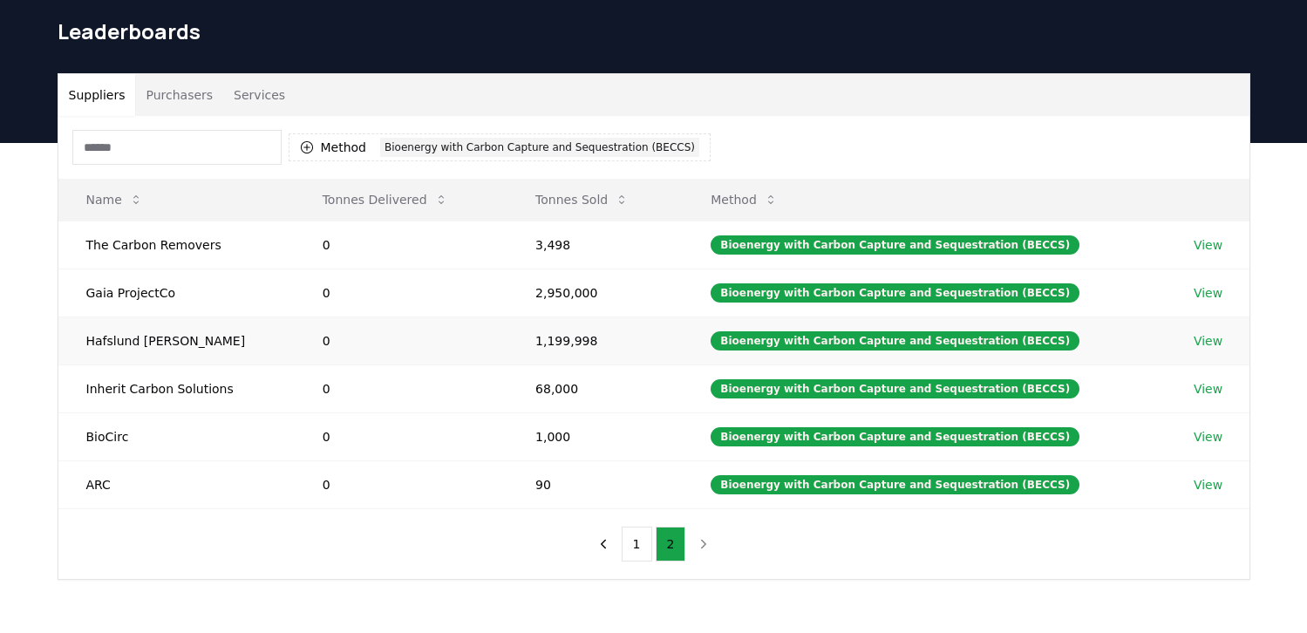
scroll to position [44, 0]
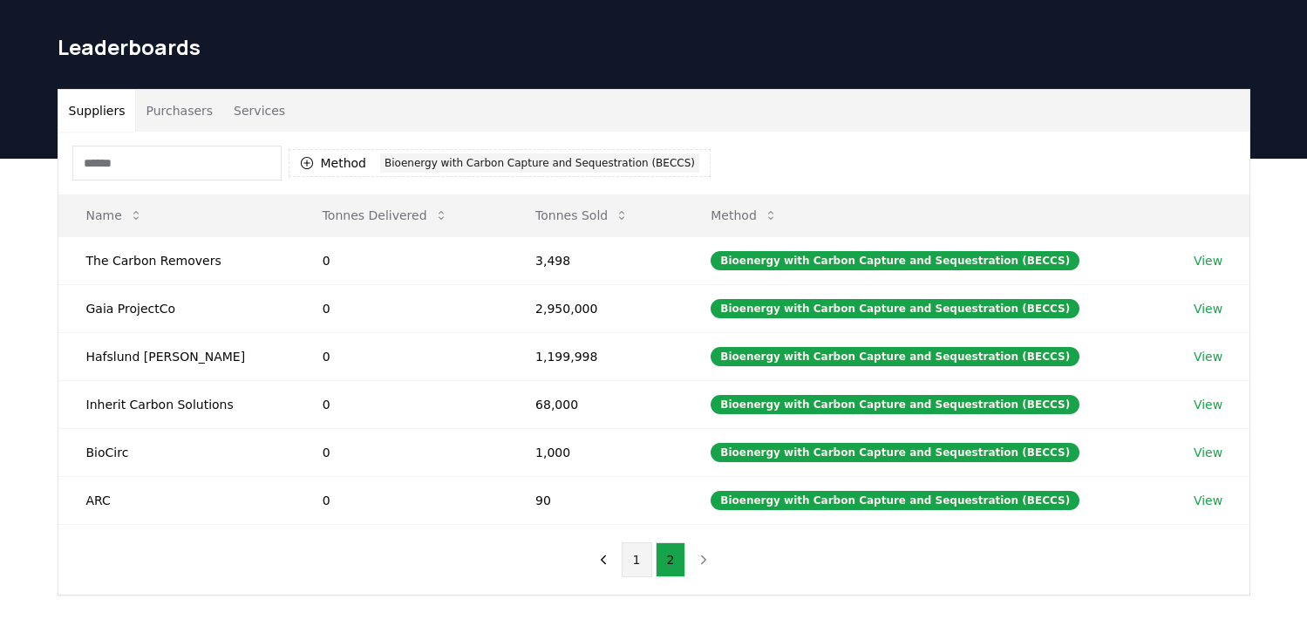
click at [632, 566] on button "1" at bounding box center [637, 559] width 31 height 35
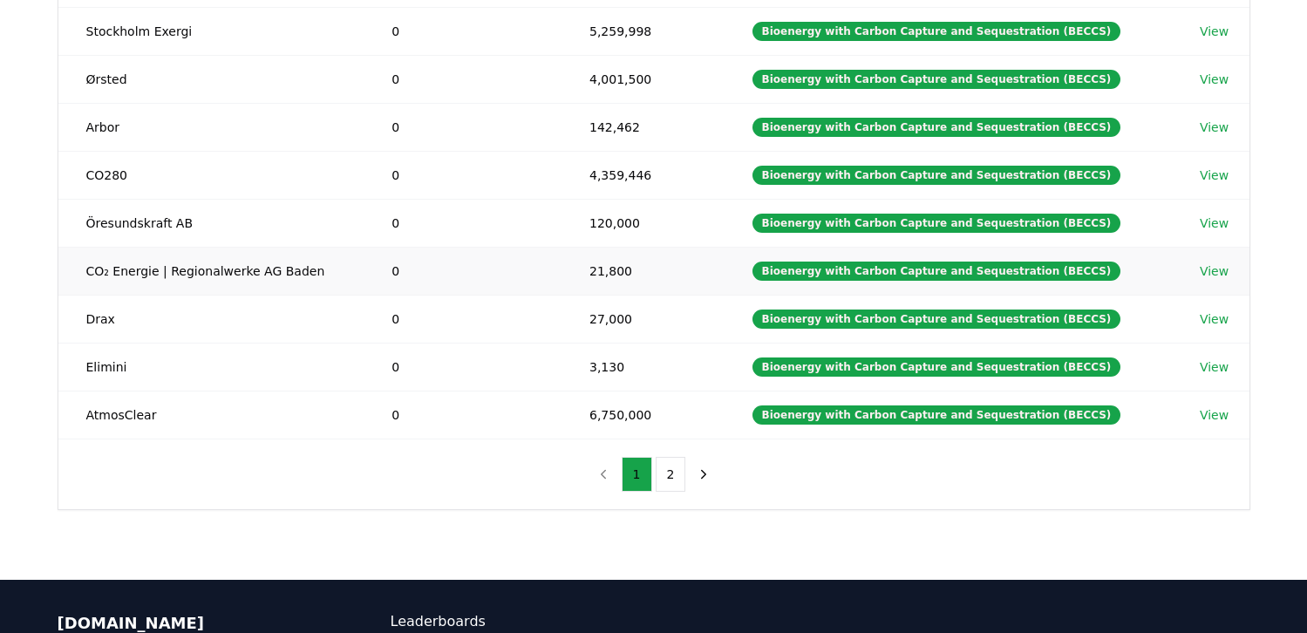
scroll to position [405, 0]
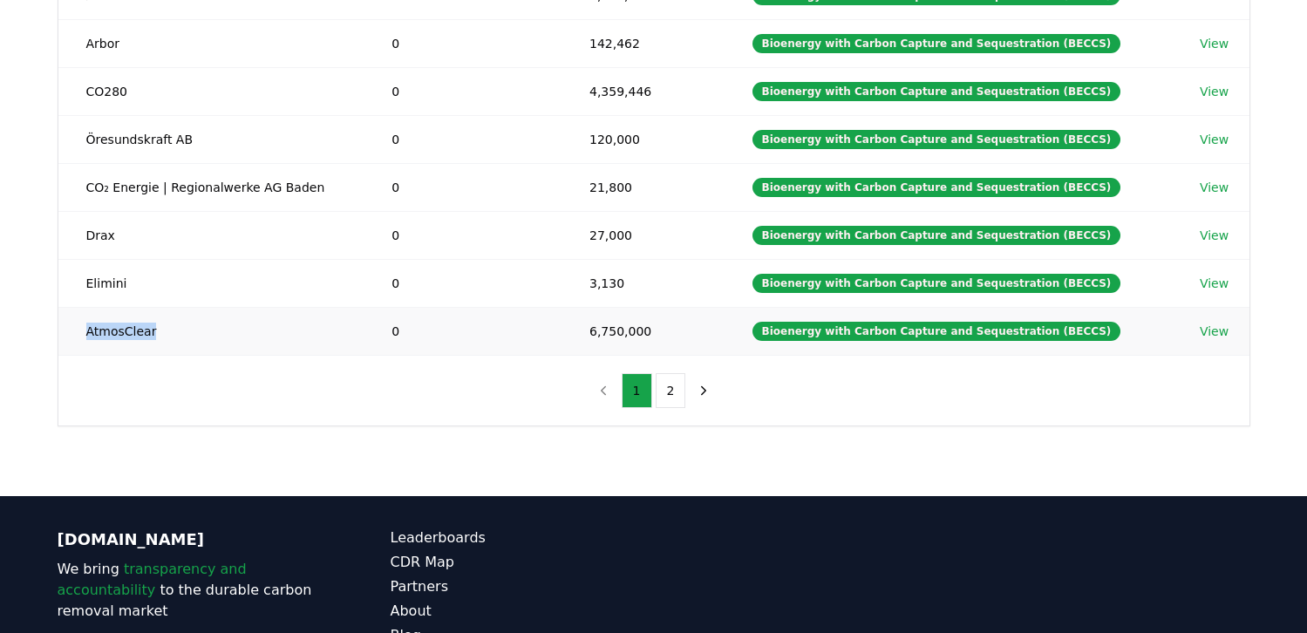
drag, startPoint x: 160, startPoint y: 333, endPoint x: 86, endPoint y: 335, distance: 74.2
click at [86, 335] on td "AtmosClear" at bounding box center [211, 331] width 306 height 48
copy td "AtmosClear"
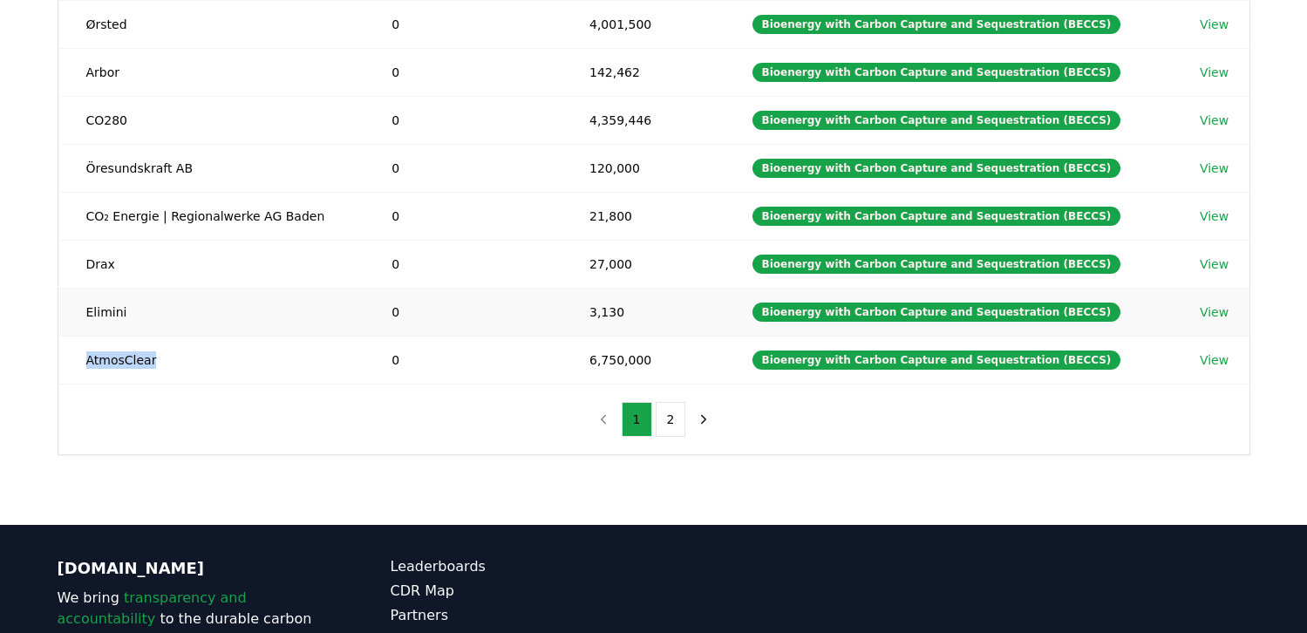
scroll to position [374, 0]
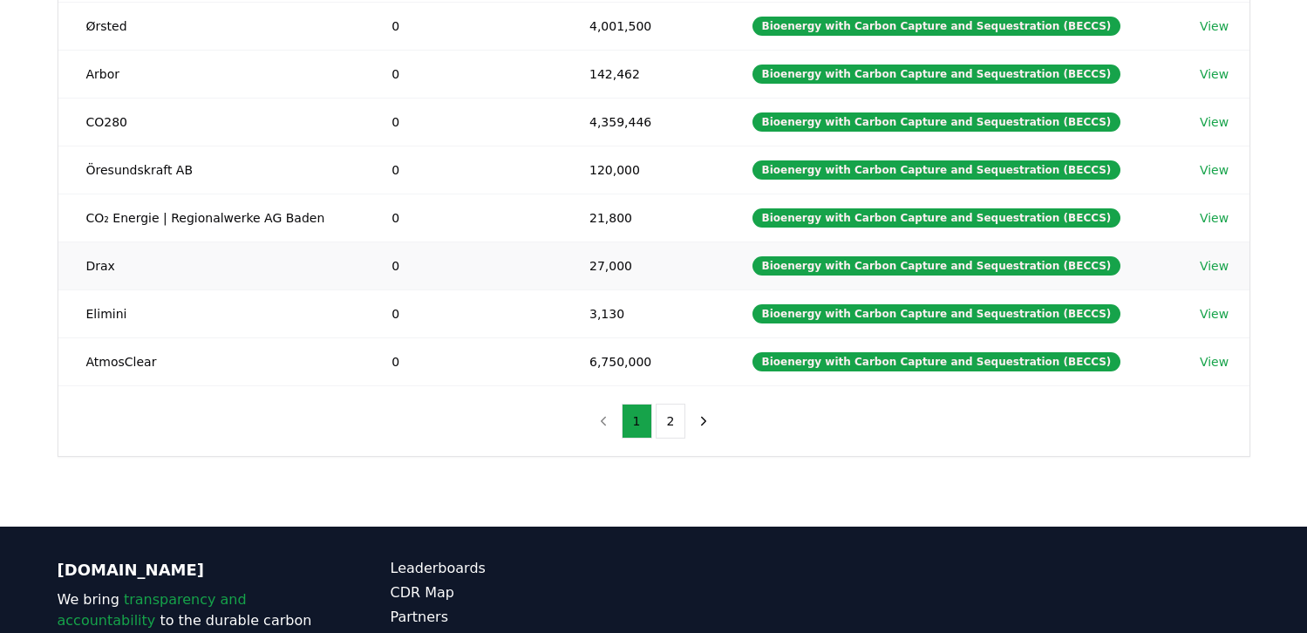
click at [233, 269] on td "Drax" at bounding box center [211, 266] width 306 height 48
drag, startPoint x: 204, startPoint y: 170, endPoint x: 71, endPoint y: 166, distance: 133.5
click at [71, 166] on td "Öresundskraft AB" at bounding box center [211, 170] width 306 height 48
copy td "Öresundskraft AB"
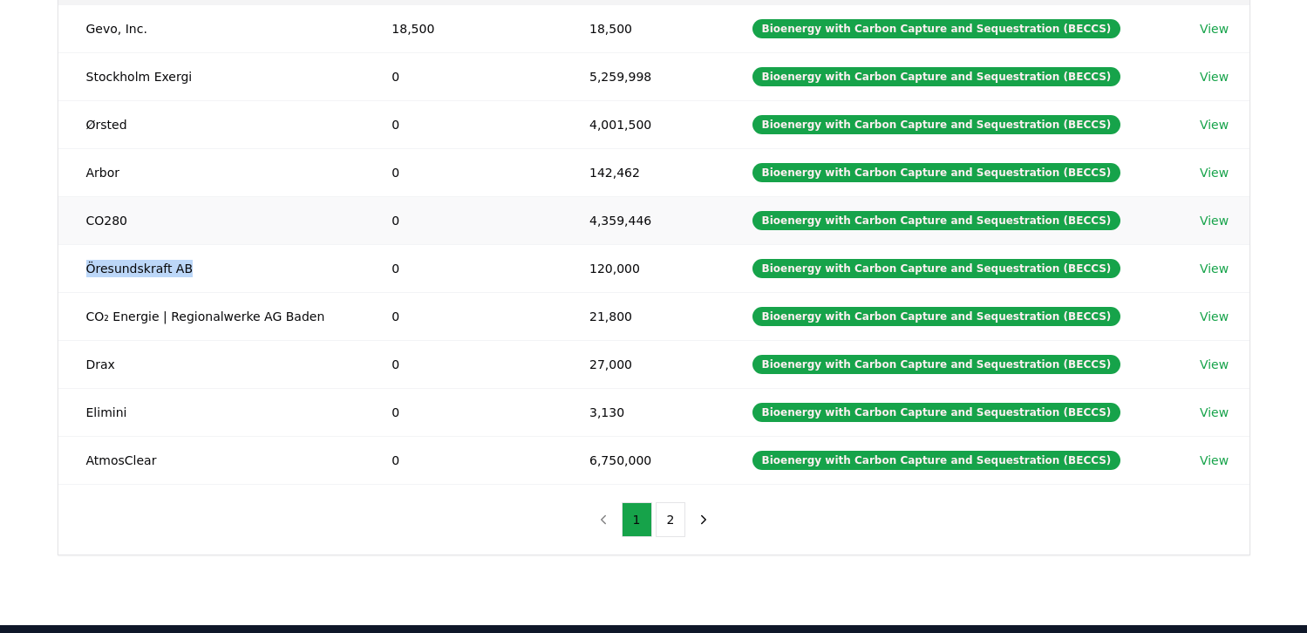
scroll to position [259, 0]
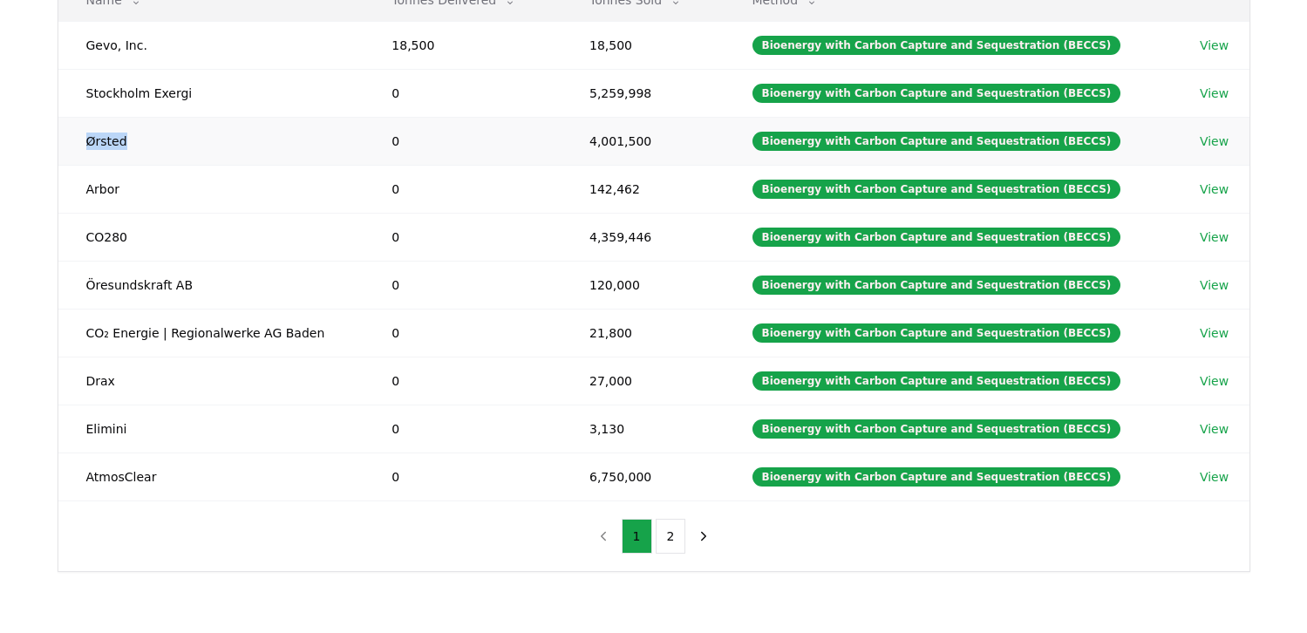
drag, startPoint x: 156, startPoint y: 136, endPoint x: 74, endPoint y: 138, distance: 82.0
click at [74, 138] on td "Ørsted" at bounding box center [211, 141] width 306 height 48
copy td "Ørsted"
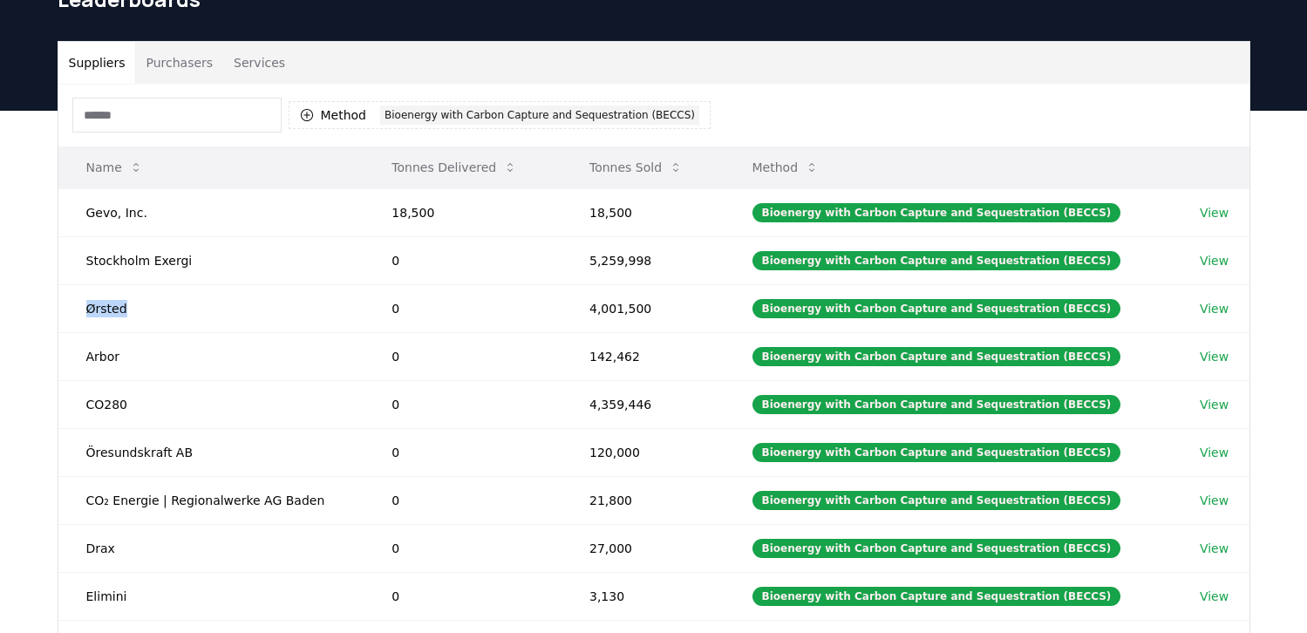
scroll to position [53, 0]
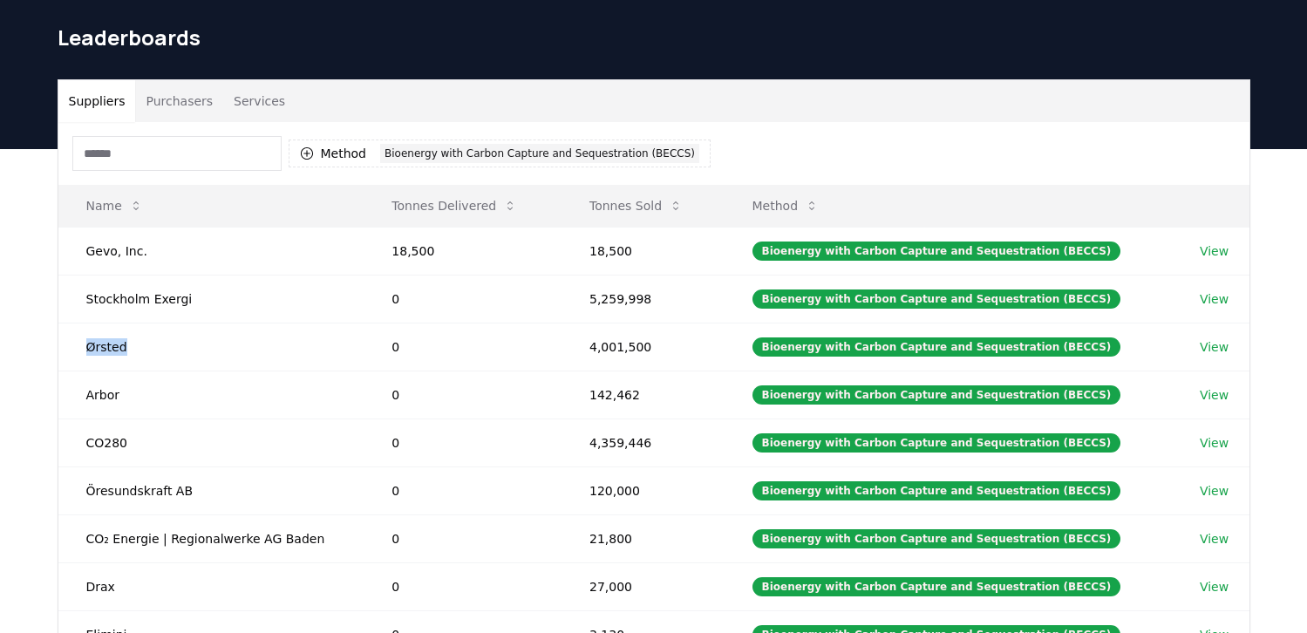
click at [194, 105] on button "Purchasers" at bounding box center [179, 101] width 88 height 42
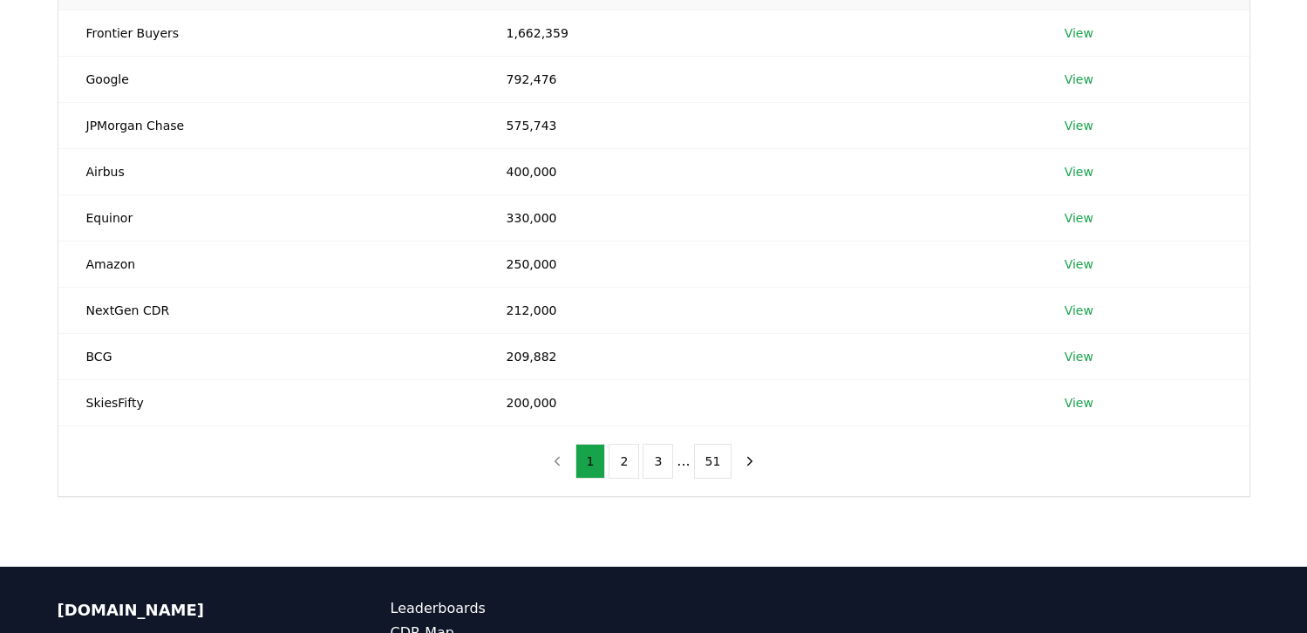
scroll to position [324, 0]
